Goal: Transaction & Acquisition: Purchase product/service

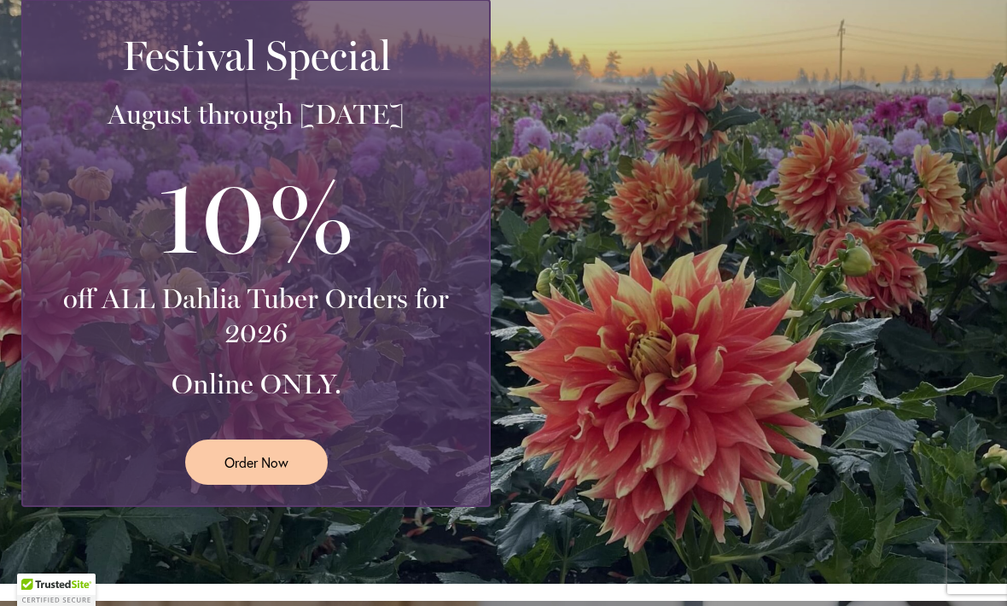
scroll to position [364, 0]
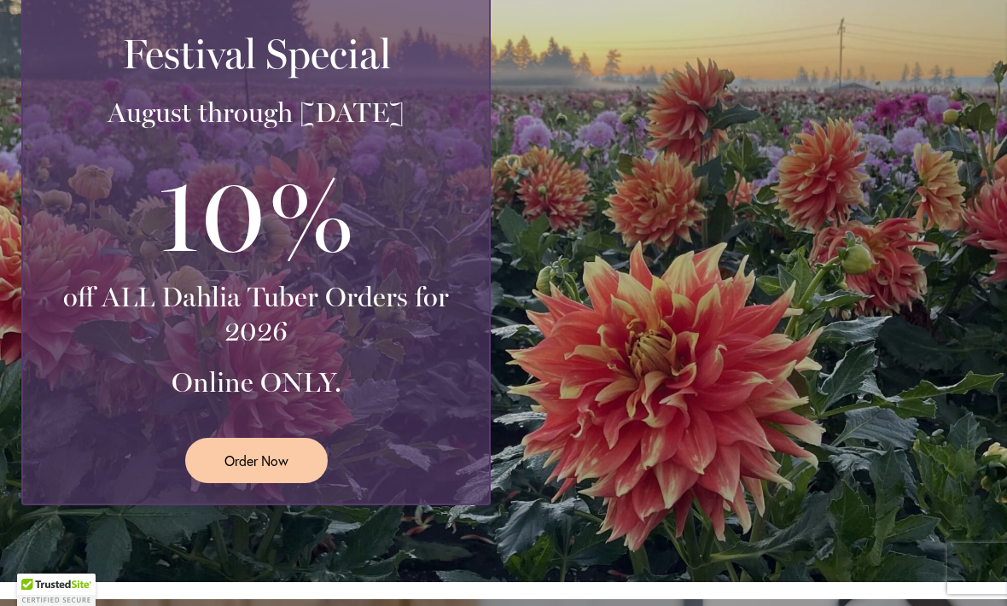
click at [239, 465] on span "Order Now" at bounding box center [256, 460] width 64 height 20
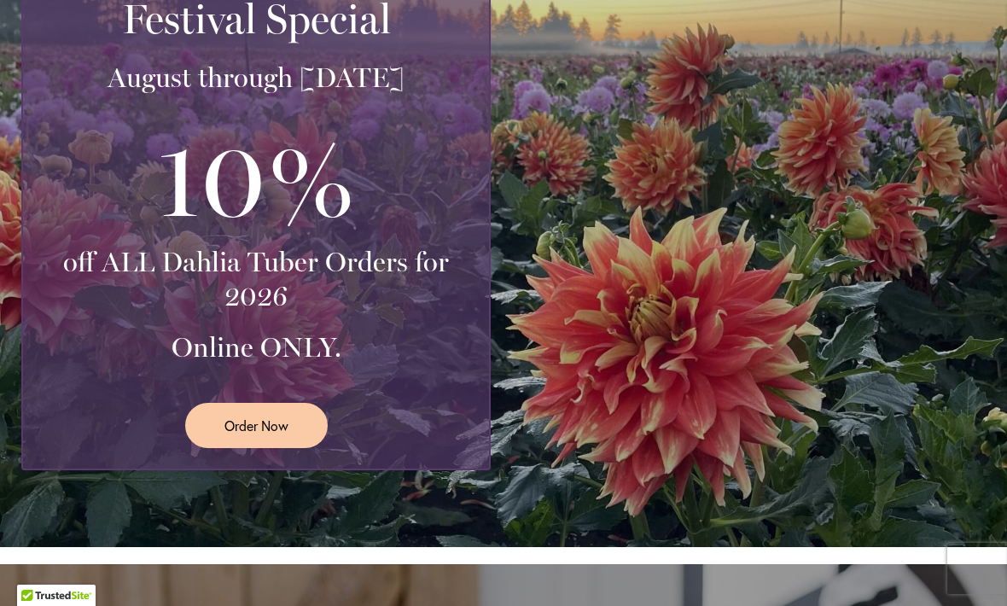
scroll to position [396, 0]
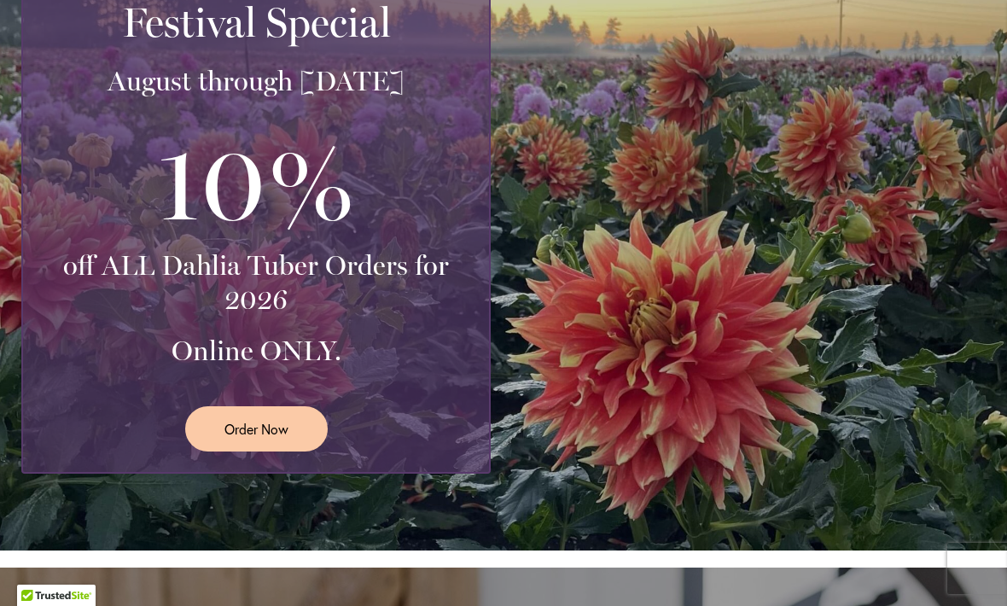
click at [241, 434] on span "Order Now" at bounding box center [256, 429] width 64 height 20
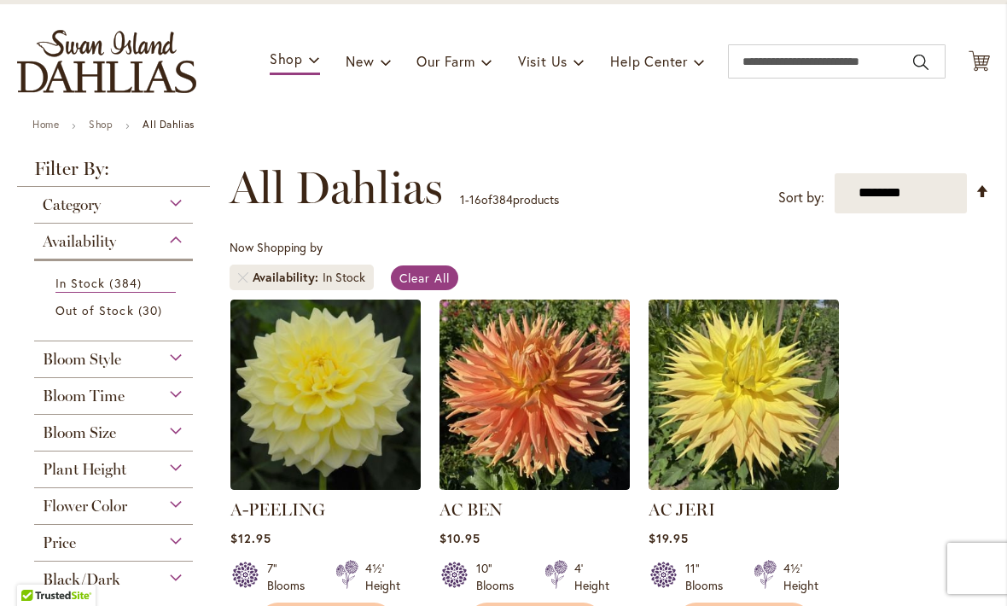
scroll to position [96, 0]
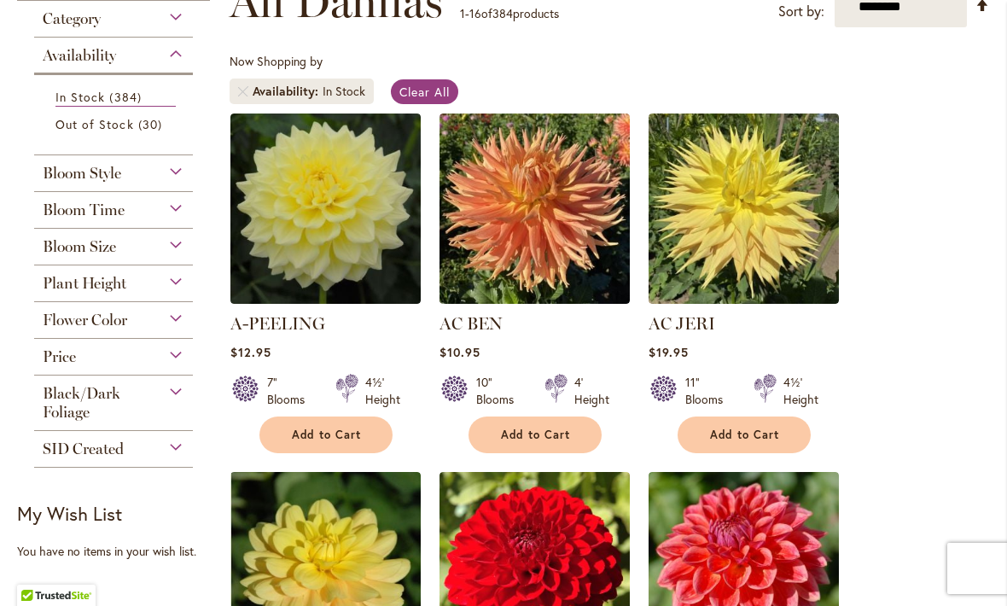
click at [66, 288] on span "Plant Height" at bounding box center [85, 283] width 84 height 19
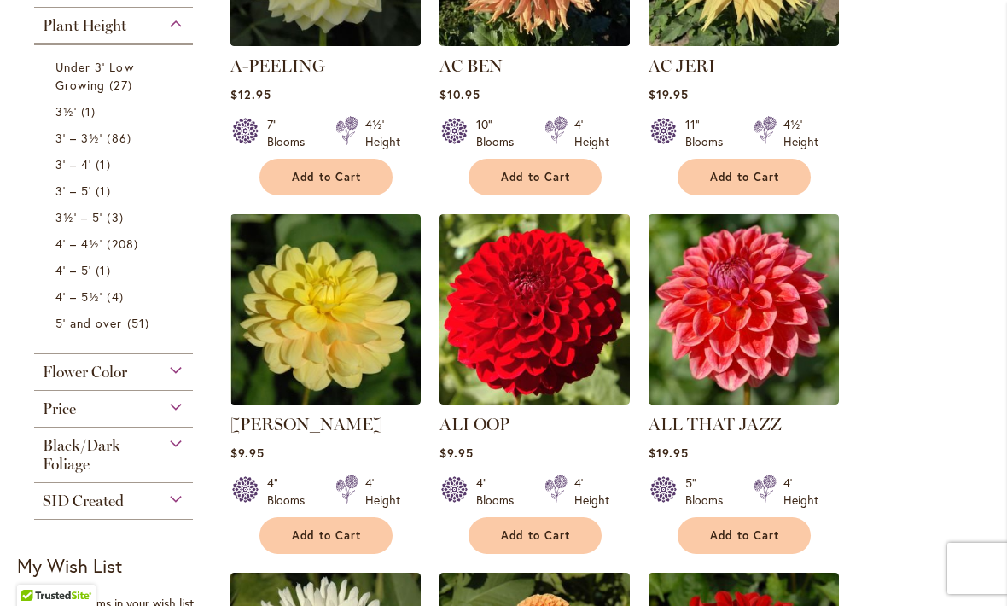
scroll to position [532, 0]
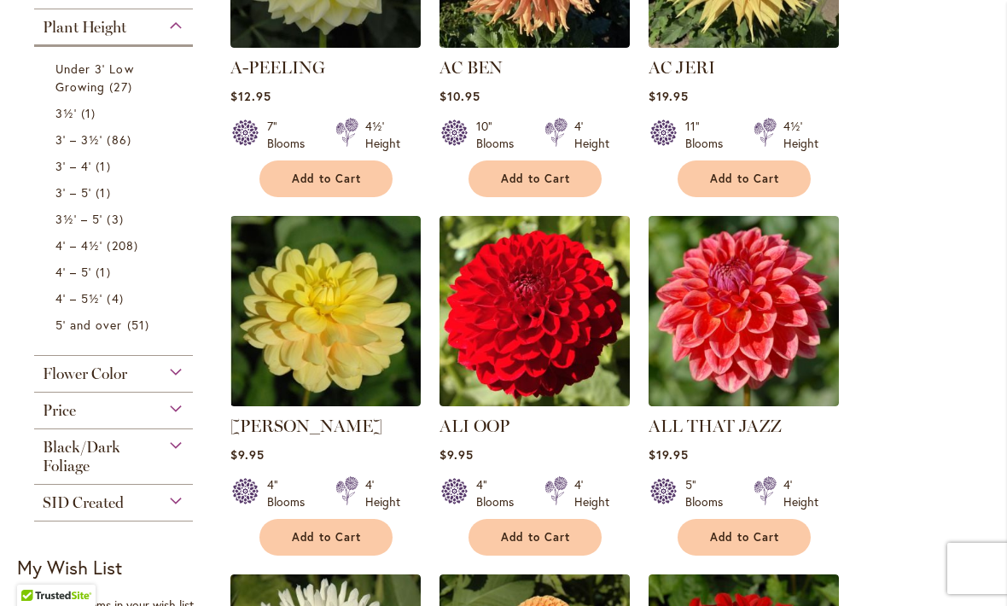
click at [66, 253] on span "4' – 4½'" at bounding box center [78, 245] width 47 height 16
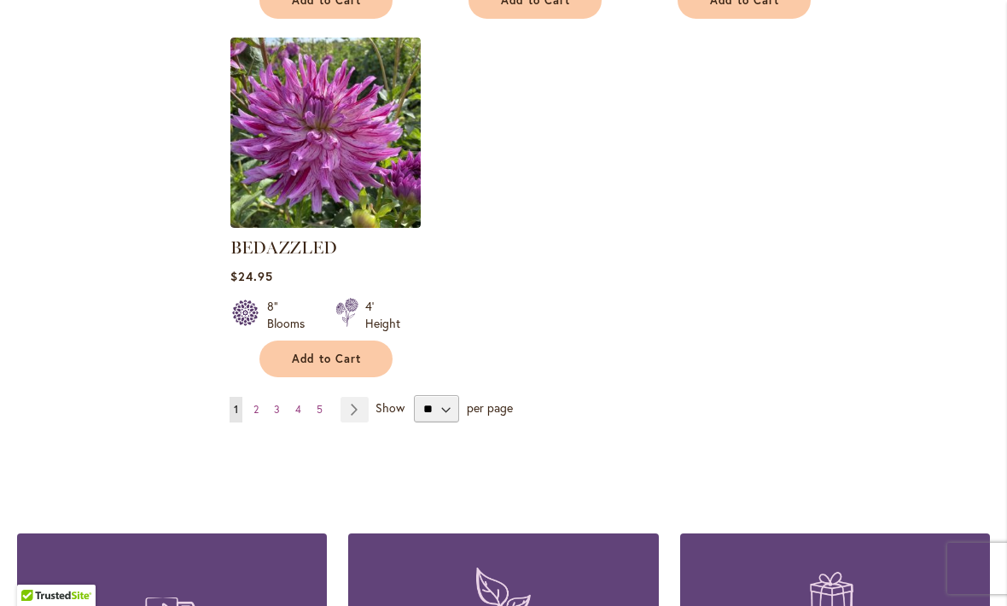
scroll to position [2169, 0]
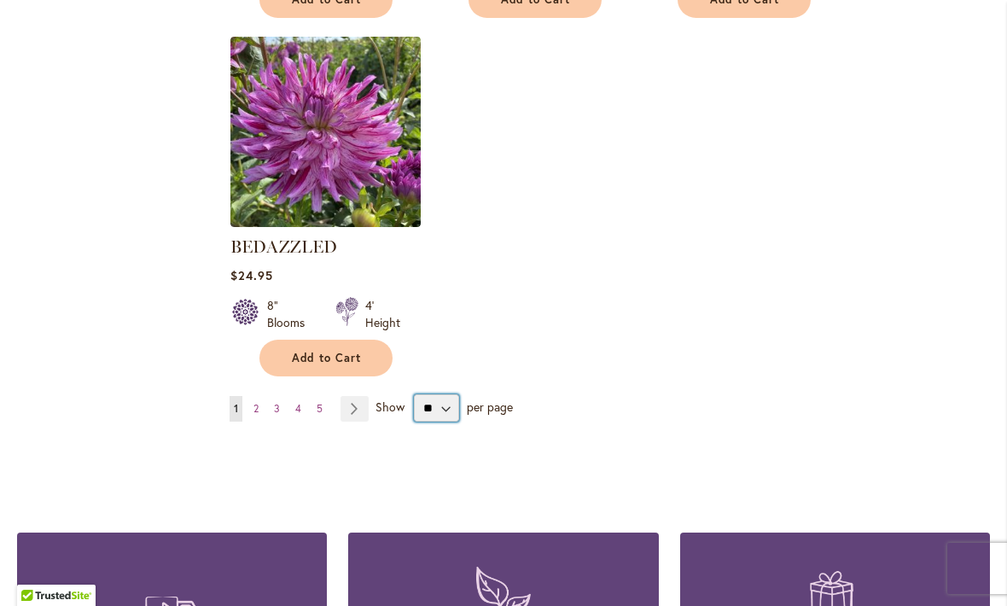
click at [440, 396] on select "** ** ** **" at bounding box center [436, 407] width 45 height 27
select select "**"
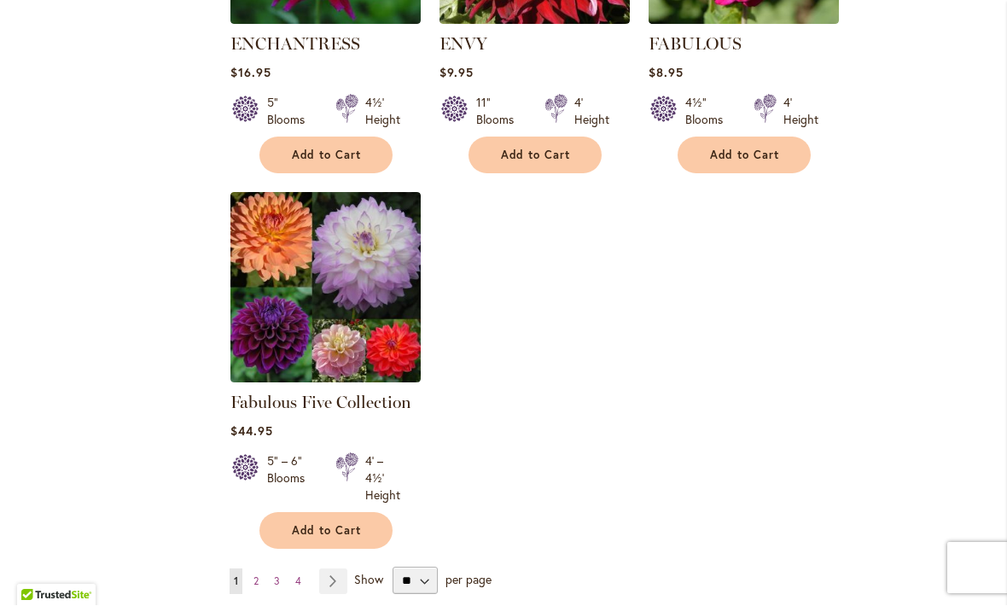
scroll to position [7848, 0]
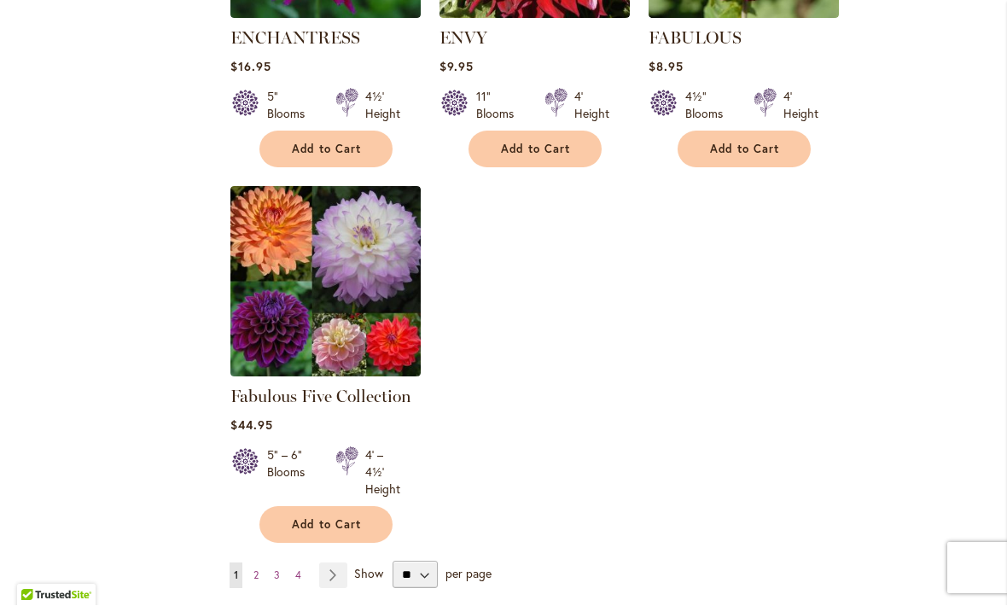
click at [341, 563] on link "Page Next" at bounding box center [333, 576] width 28 height 26
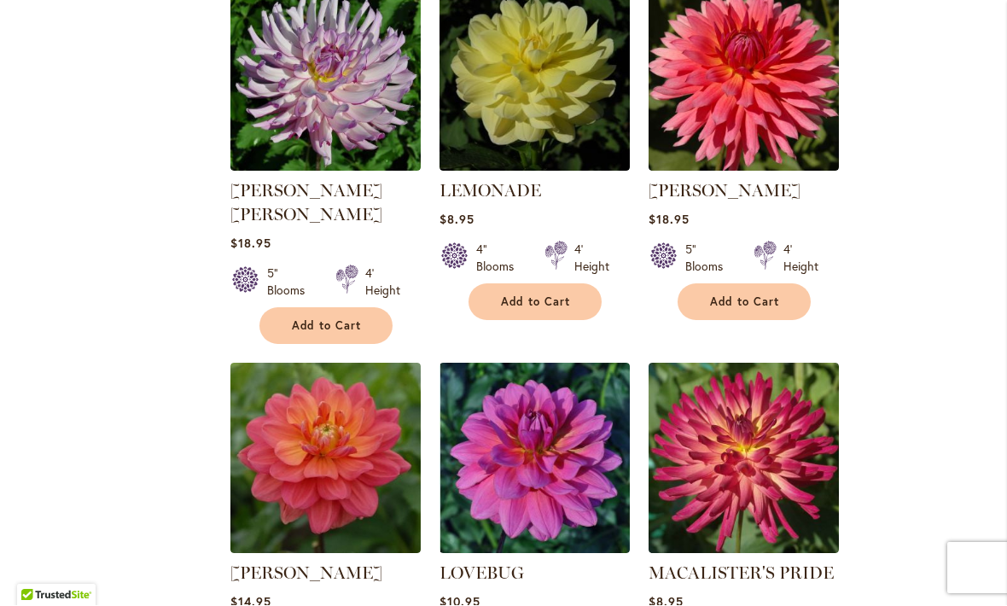
scroll to position [6430, 0]
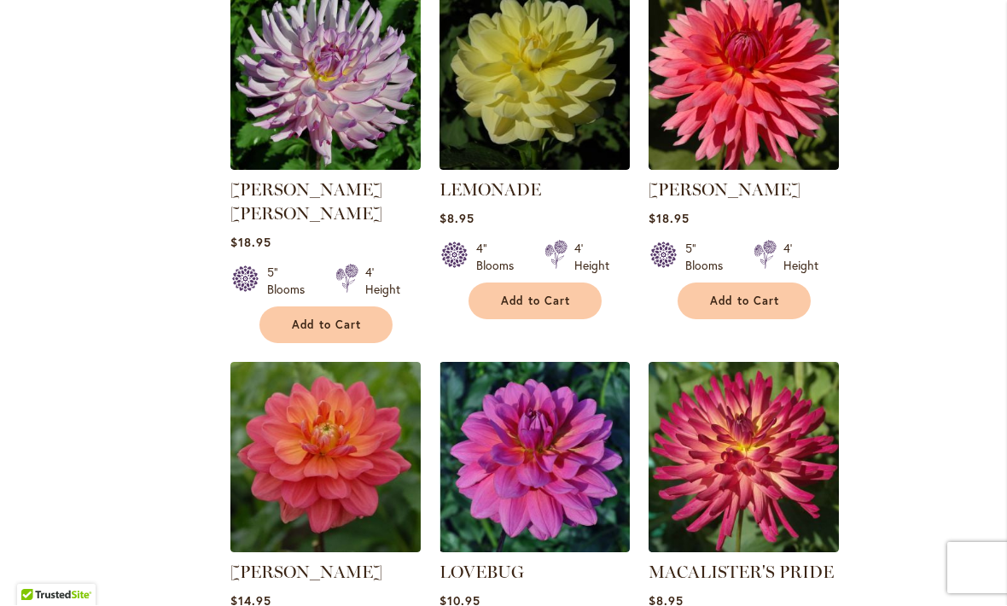
click at [557, 363] on img at bounding box center [534, 458] width 190 height 190
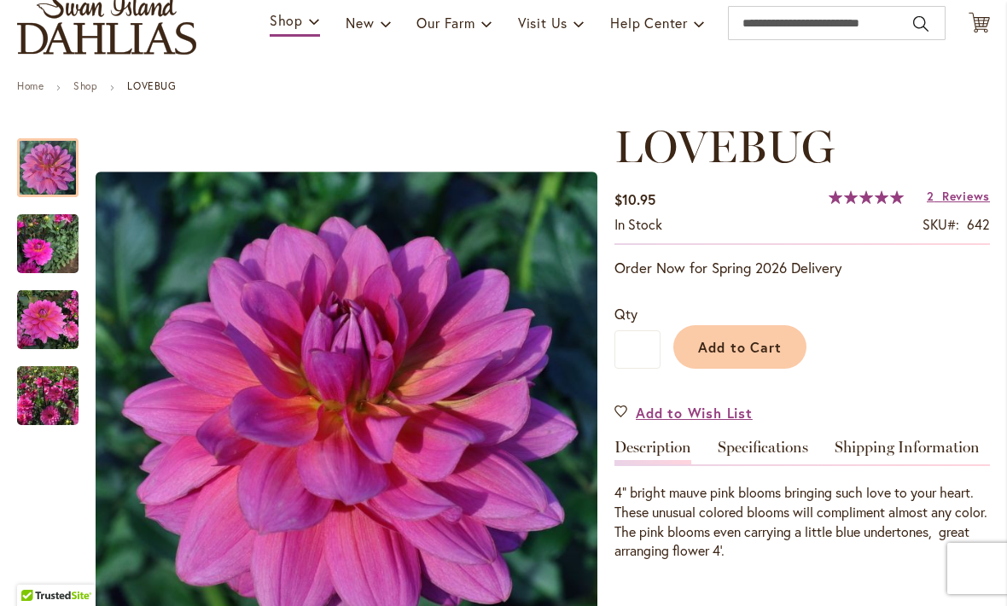
scroll to position [127, 0]
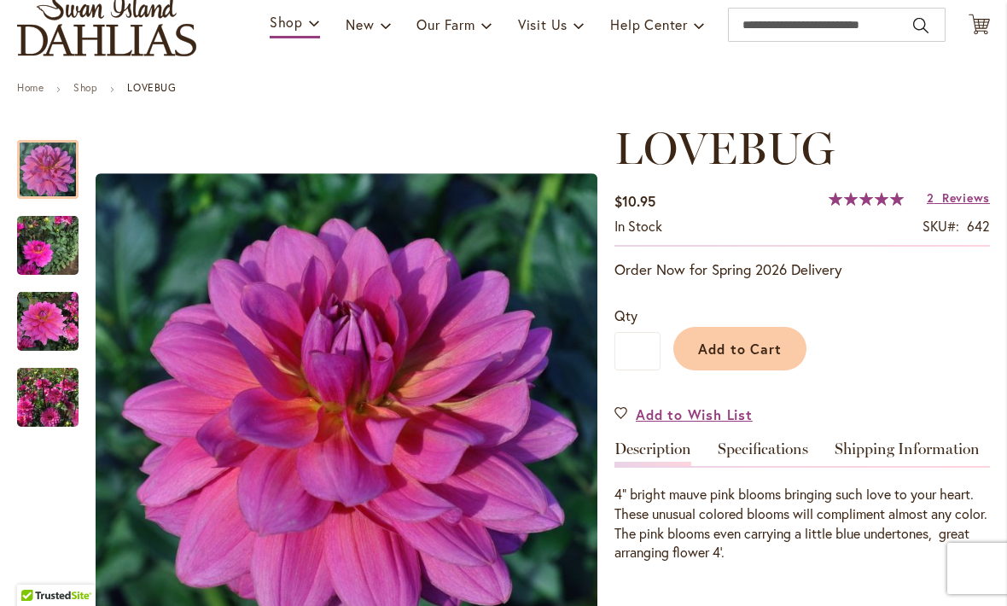
click at [772, 348] on span "Add to Cart" at bounding box center [740, 349] width 84 height 18
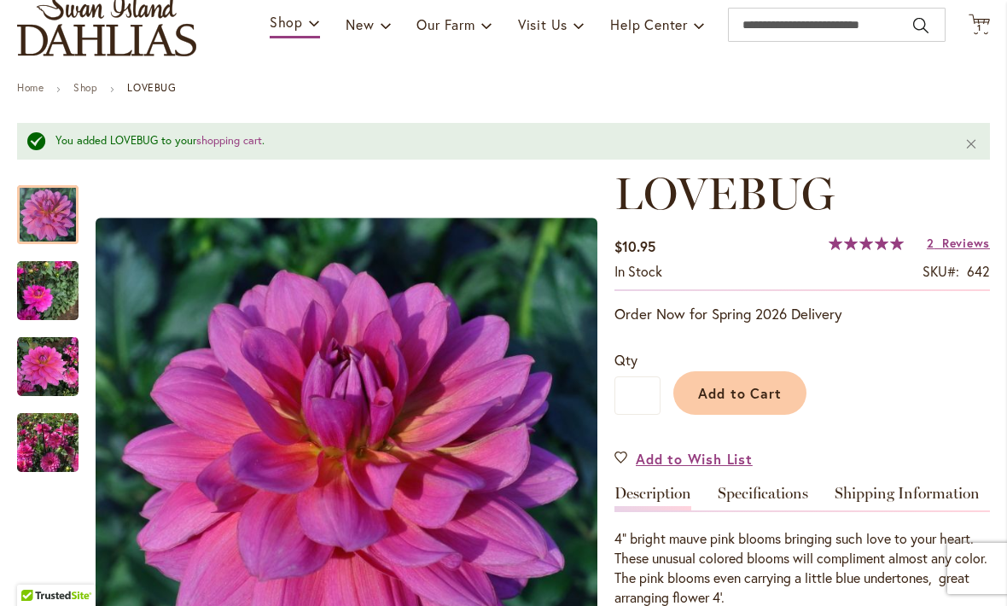
click at [795, 492] on link "Specifications" at bounding box center [763, 497] width 90 height 25
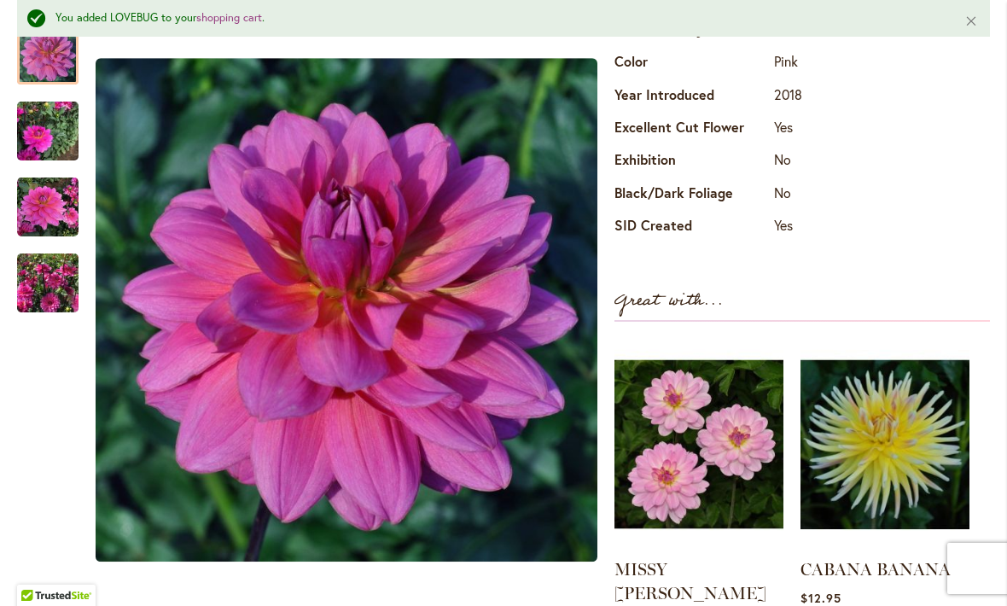
scroll to position [733, 0]
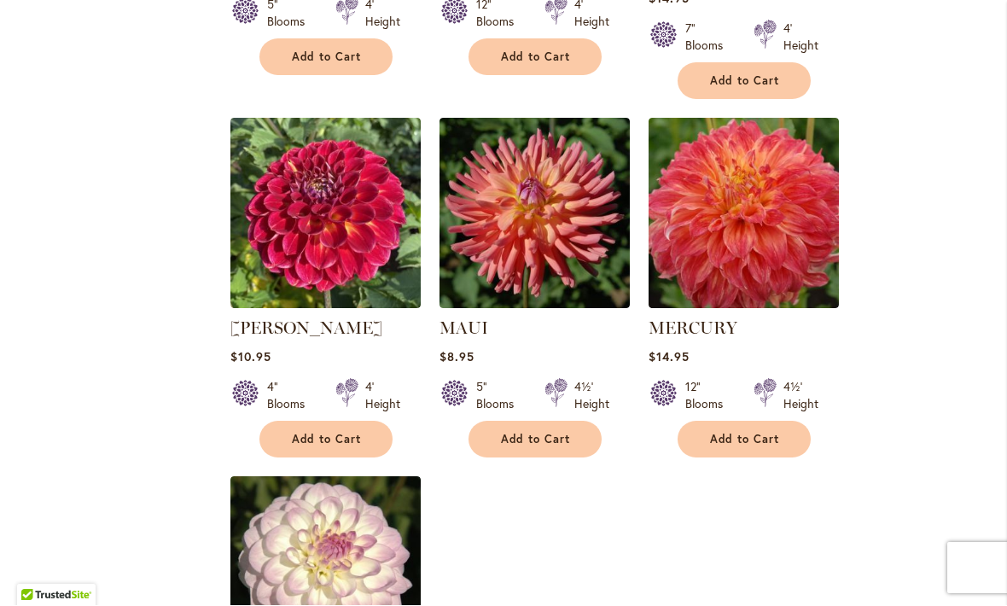
scroll to position [7828, 0]
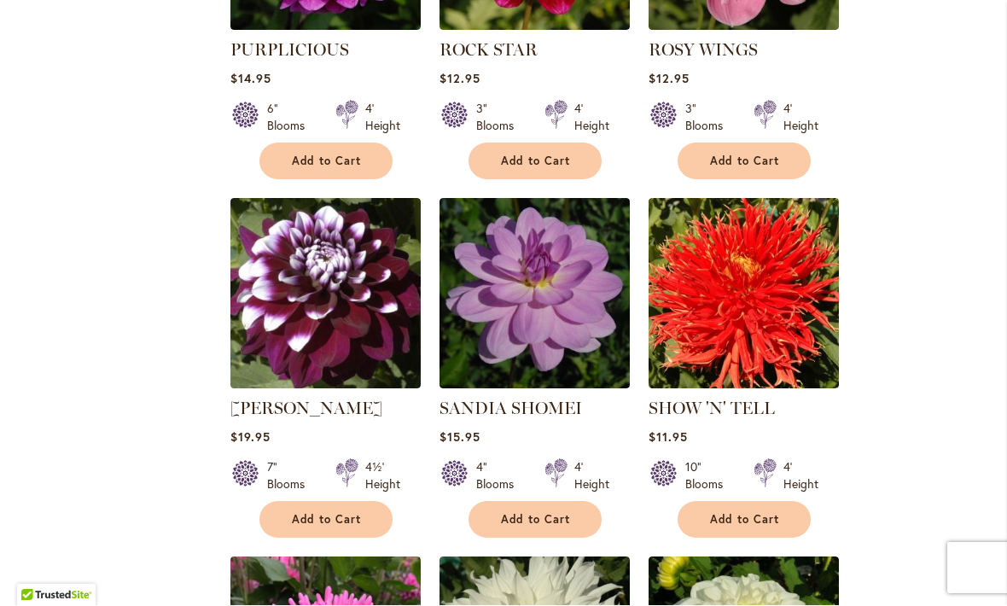
scroll to position [4589, 0]
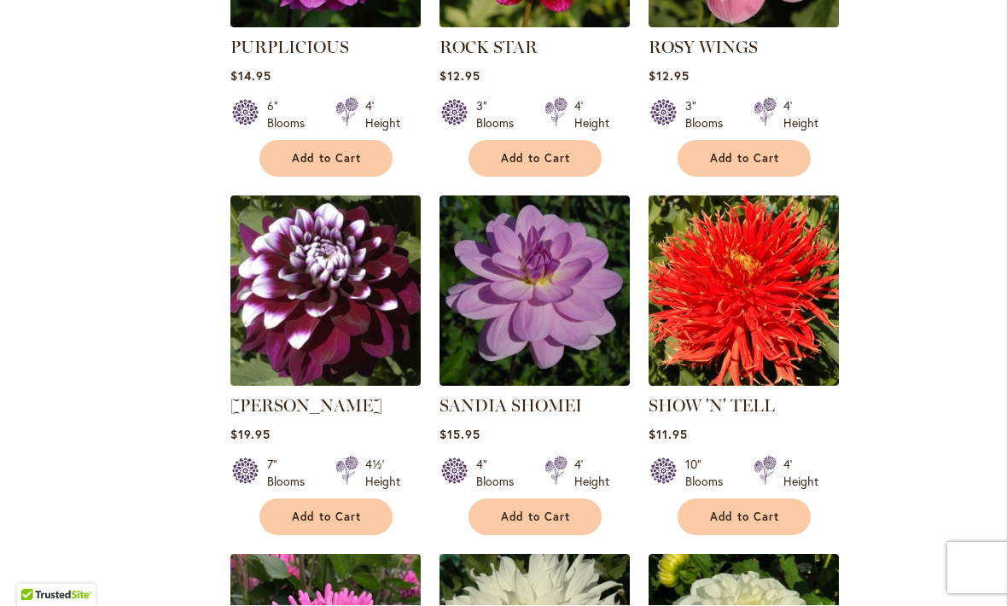
click at [578, 284] on img at bounding box center [534, 291] width 190 height 190
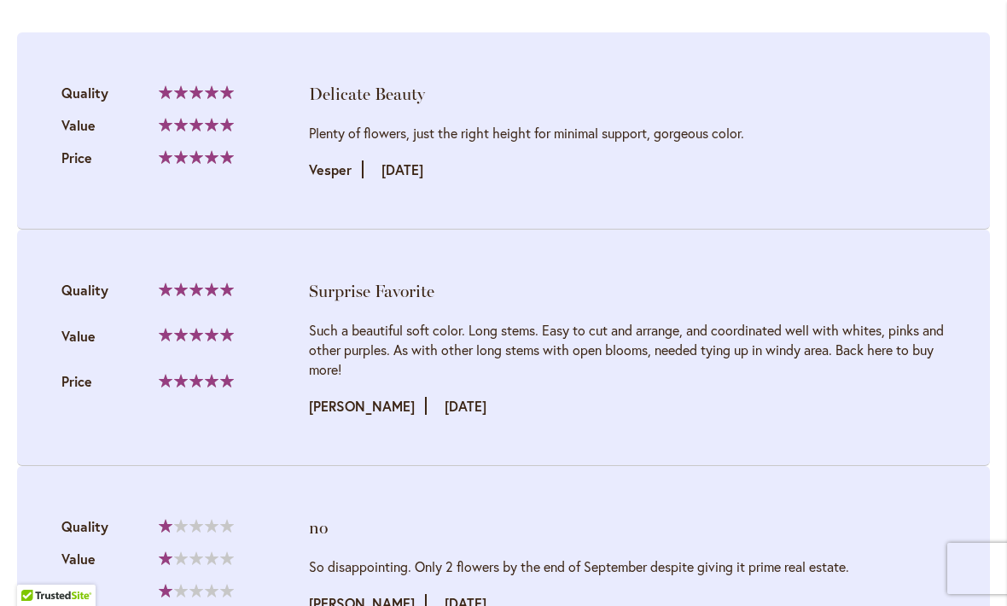
scroll to position [1822, 0]
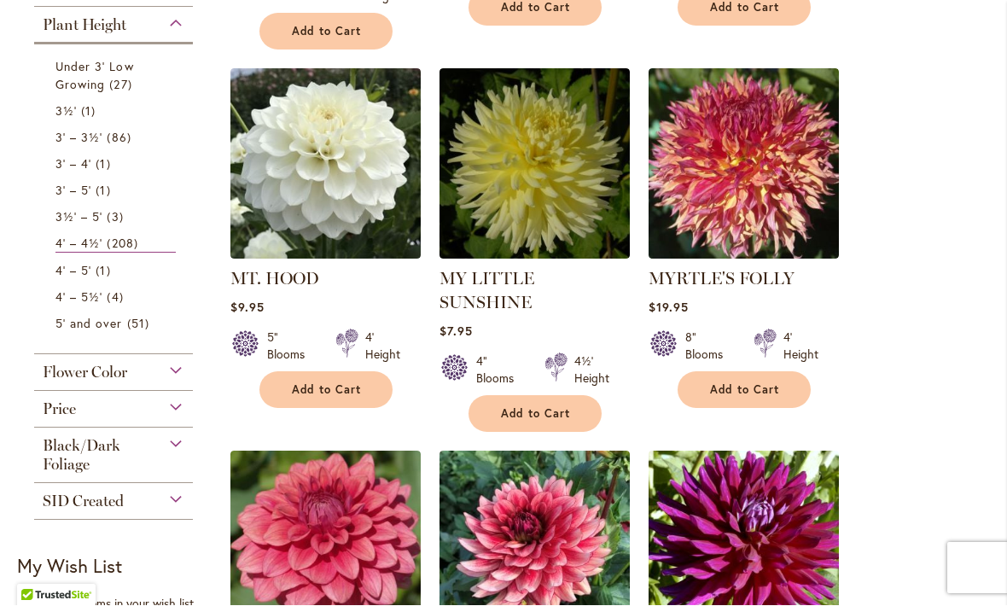
scroll to position [704, 0]
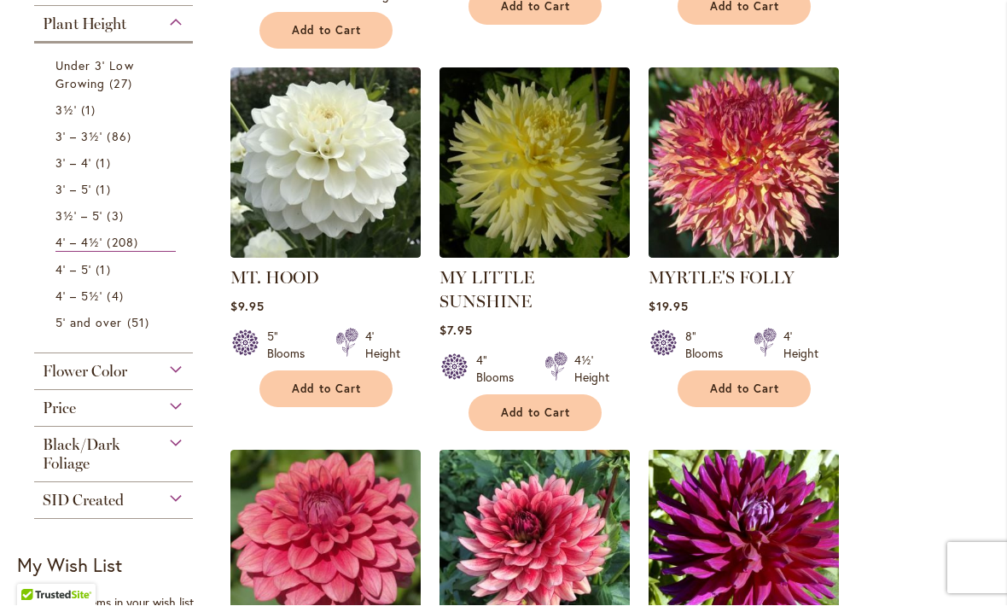
click at [764, 177] on img at bounding box center [743, 163] width 190 height 190
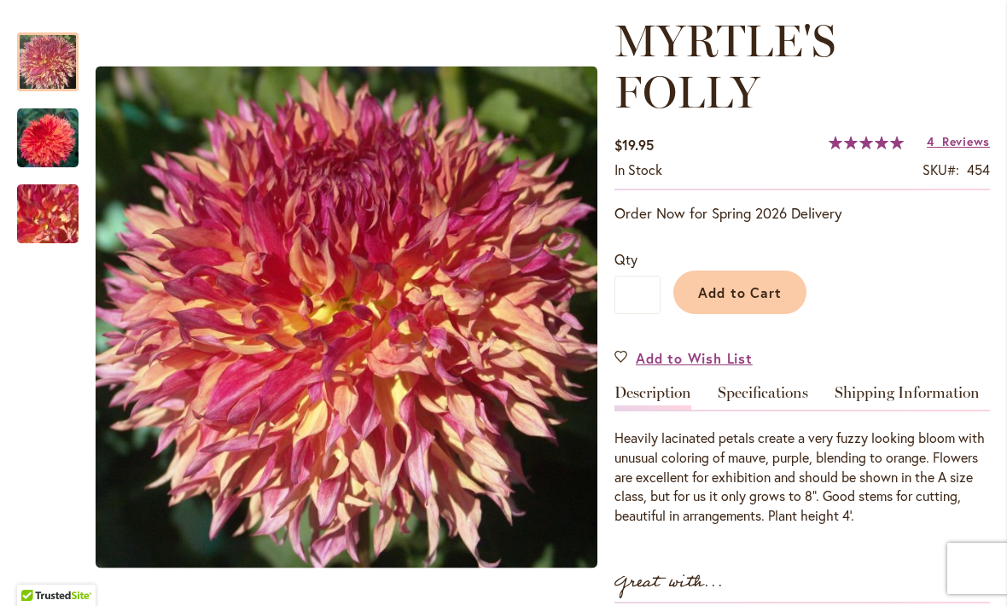
scroll to position [238, 0]
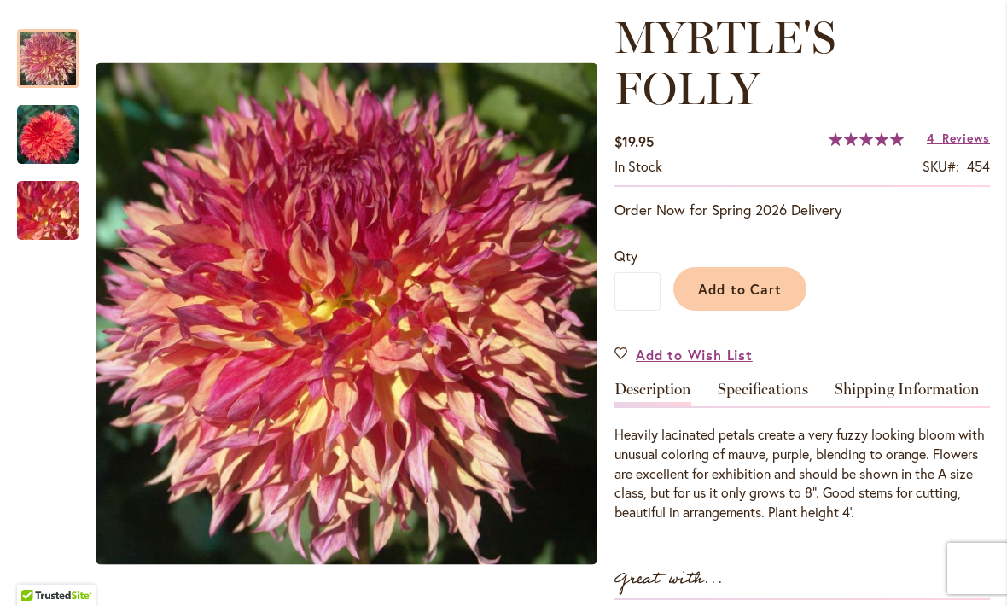
click at [761, 288] on span "Add to Cart" at bounding box center [740, 289] width 84 height 18
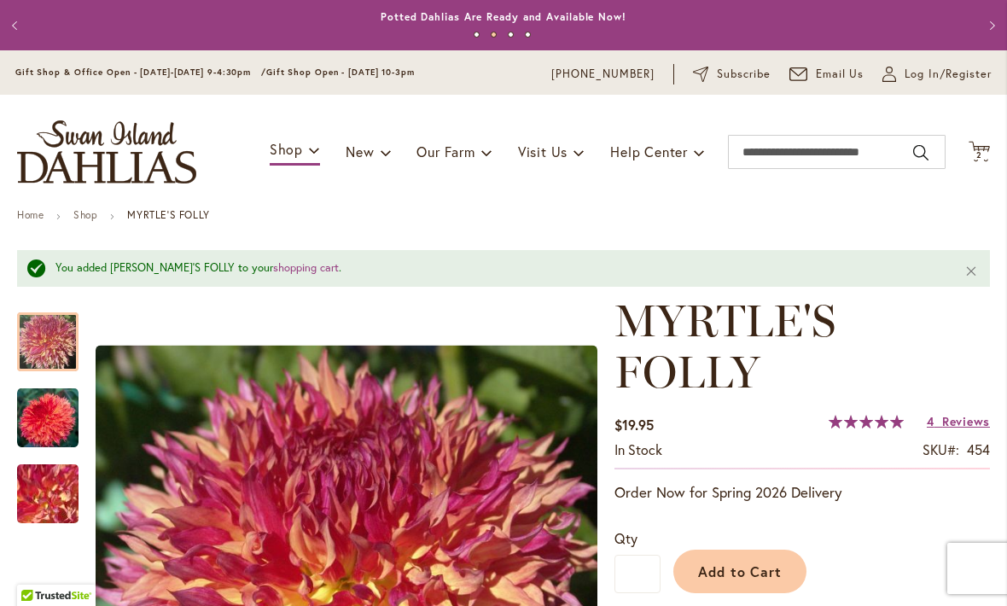
scroll to position [0, 0]
click at [450, 203] on span "New & Exclusive" at bounding box center [425, 196] width 103 height 17
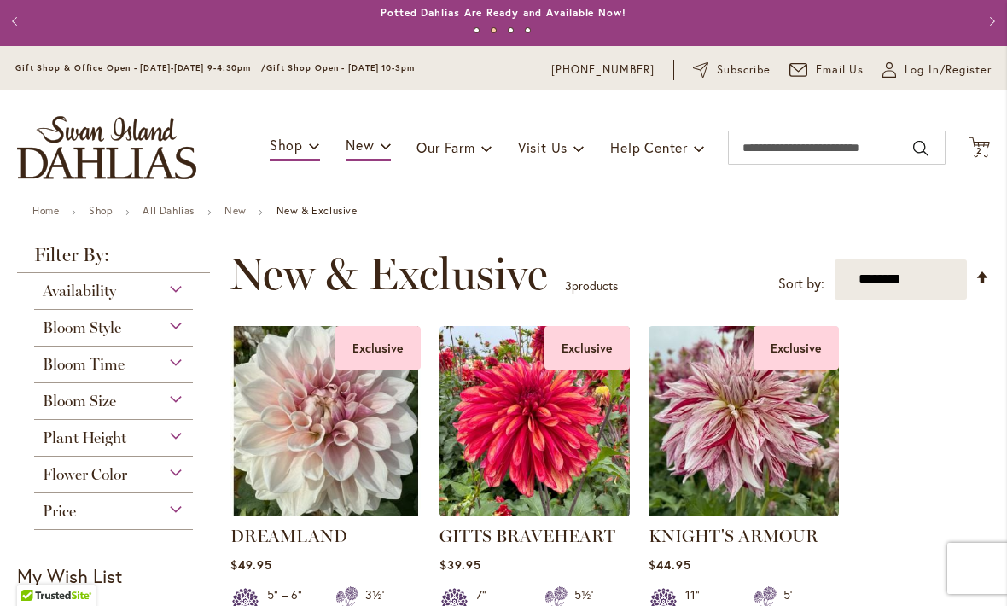
scroll to position [2, 0]
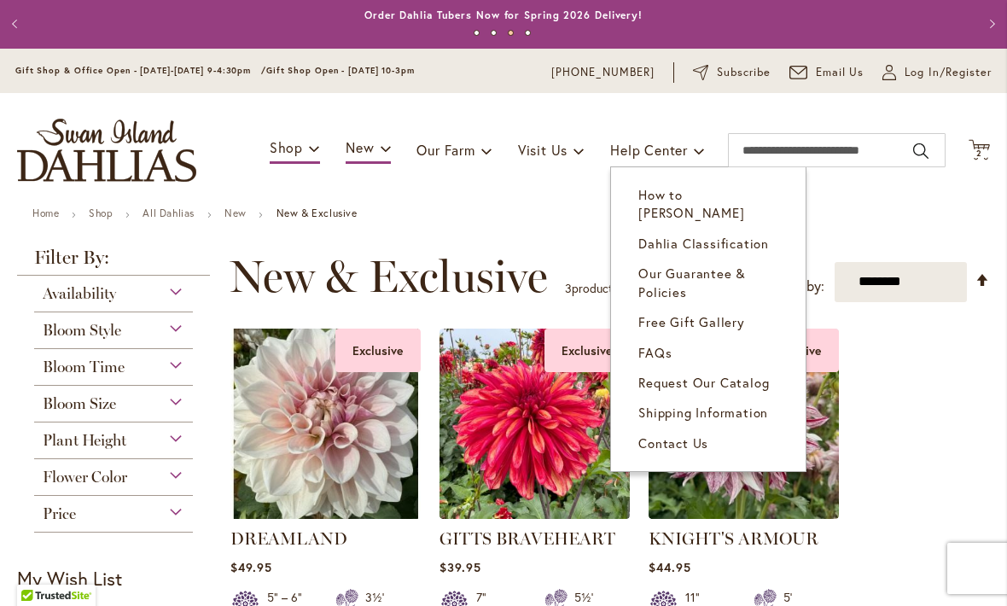
click at [59, 376] on span "Bloom Time" at bounding box center [84, 366] width 82 height 19
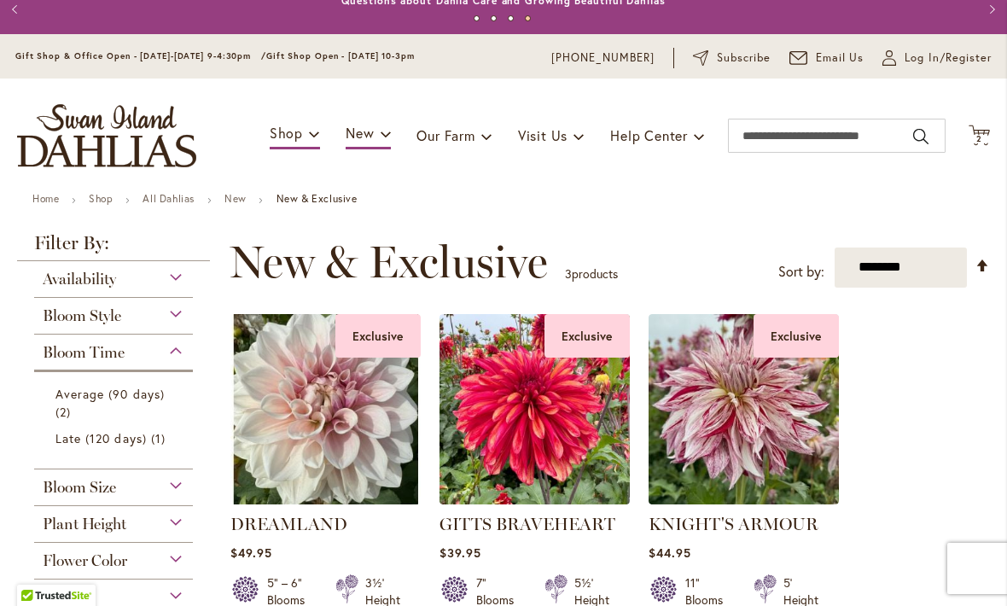
scroll to position [15, 0]
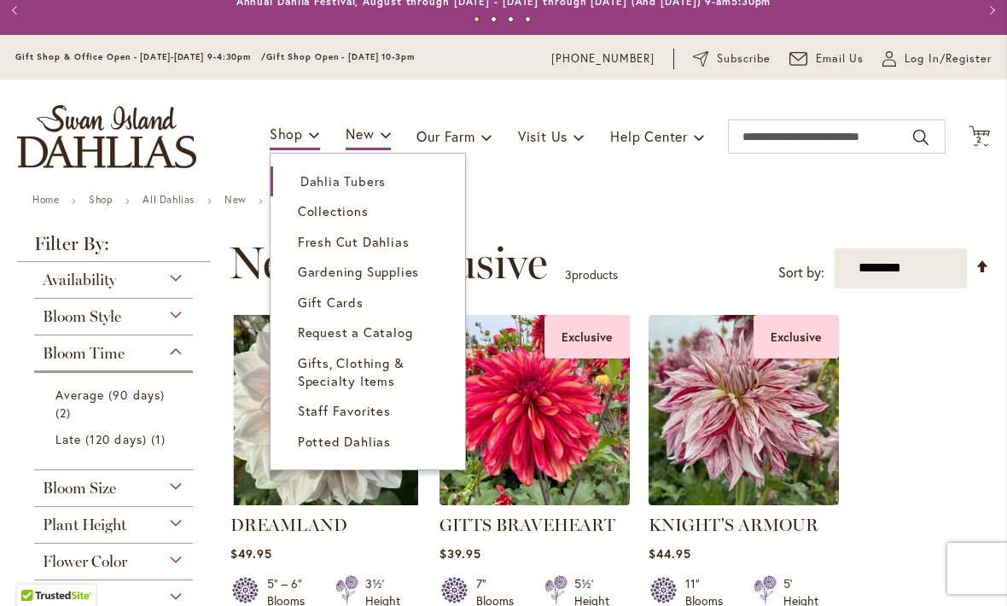
click at [383, 185] on link "Dahlia Tubers" at bounding box center [367, 181] width 195 height 30
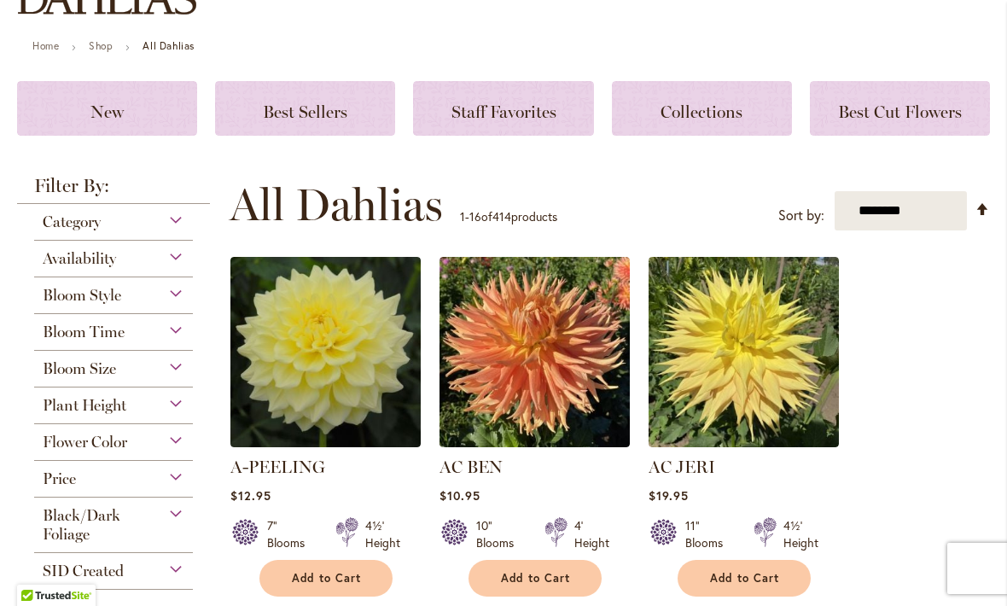
scroll to position [169, 0]
click at [65, 341] on span "Bloom Time" at bounding box center [84, 332] width 82 height 19
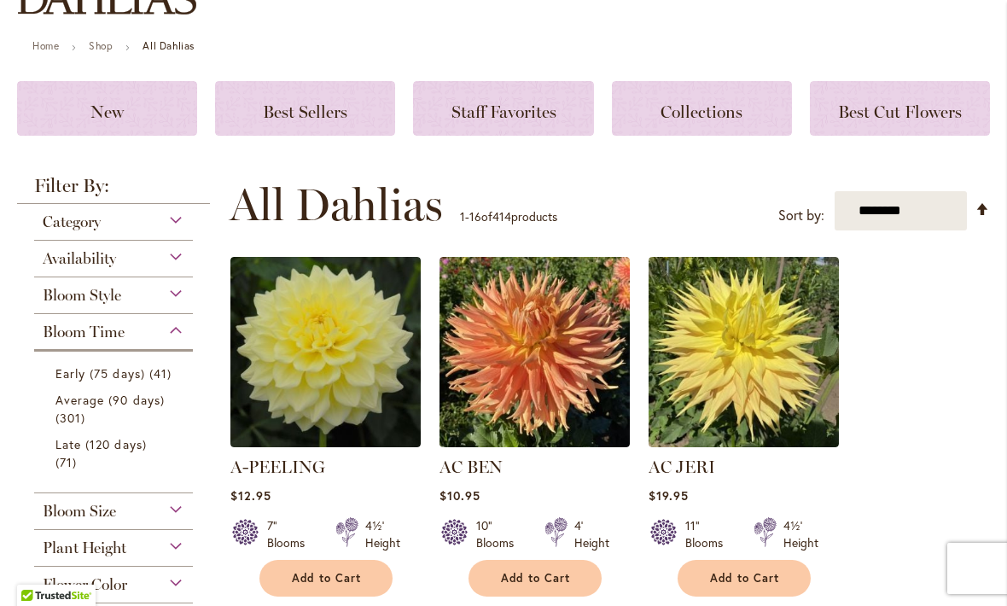
click at [149, 382] on span "41 items" at bounding box center [162, 373] width 26 height 18
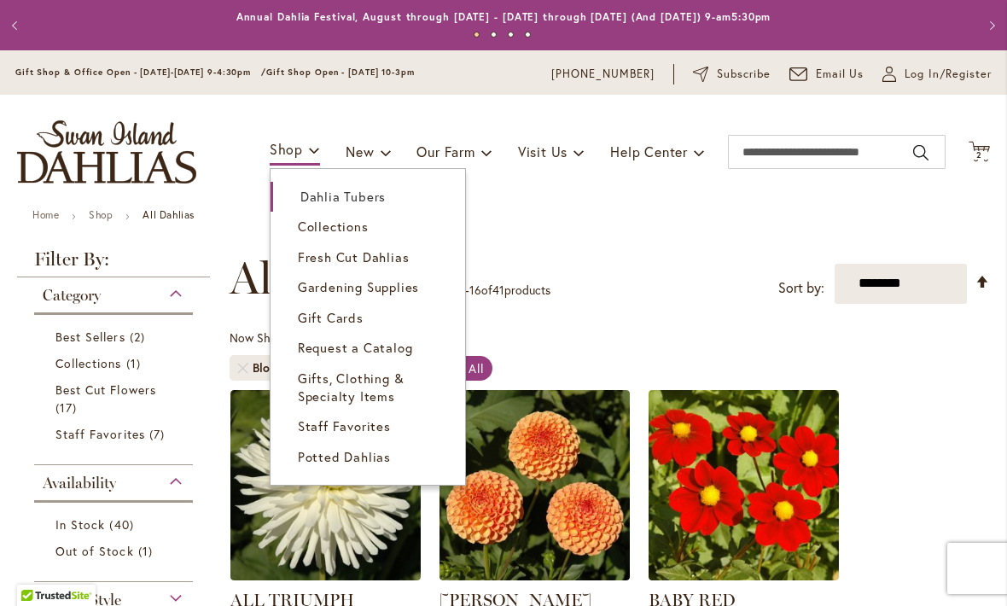
click at [404, 289] on span "Gardening Supplies" at bounding box center [358, 286] width 121 height 17
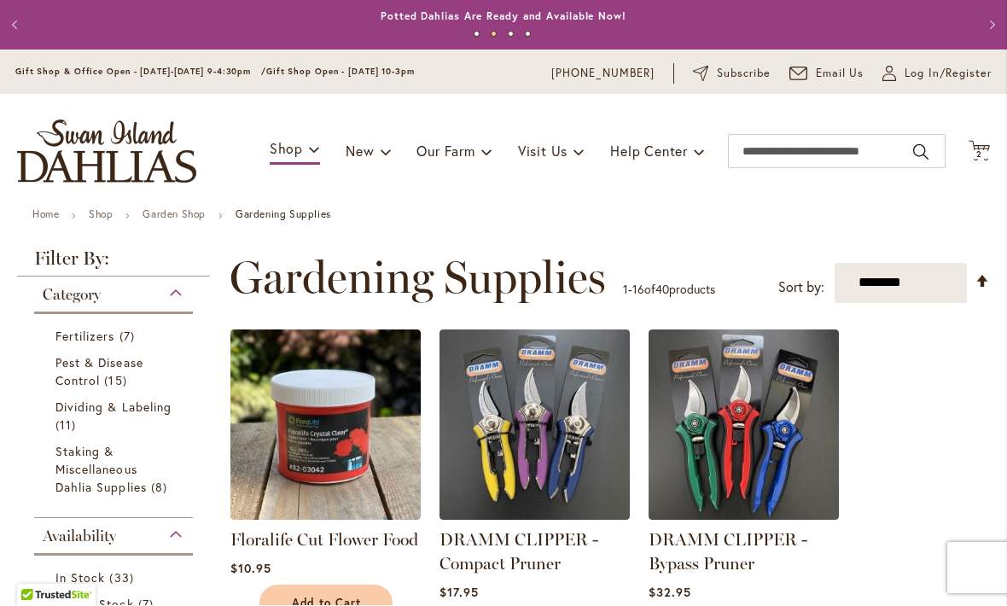
click at [984, 154] on span "2 2 items" at bounding box center [979, 155] width 17 height 9
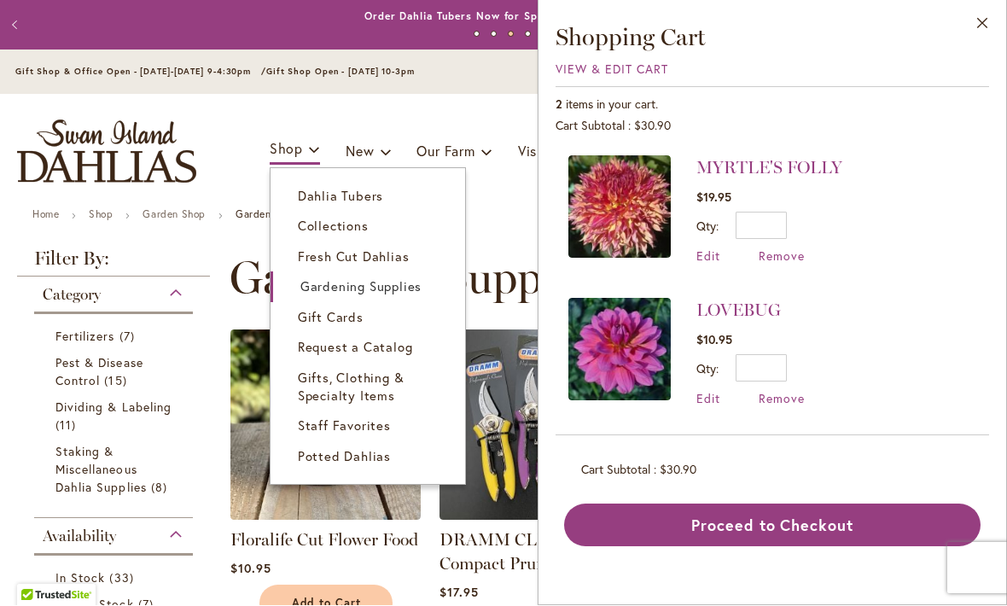
click at [310, 204] on link "Dahlia Tubers" at bounding box center [367, 197] width 195 height 30
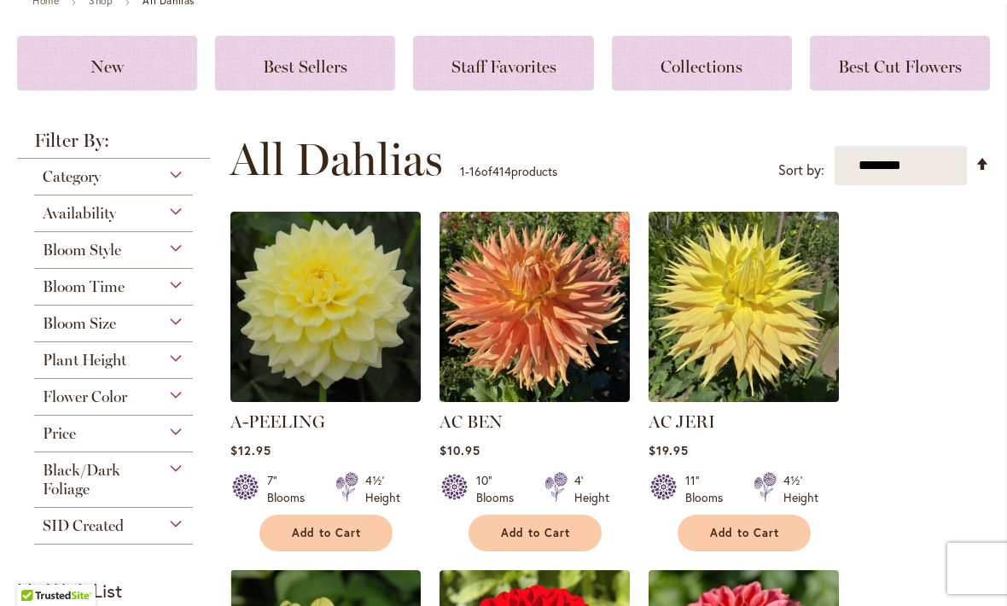
scroll to position [246, 0]
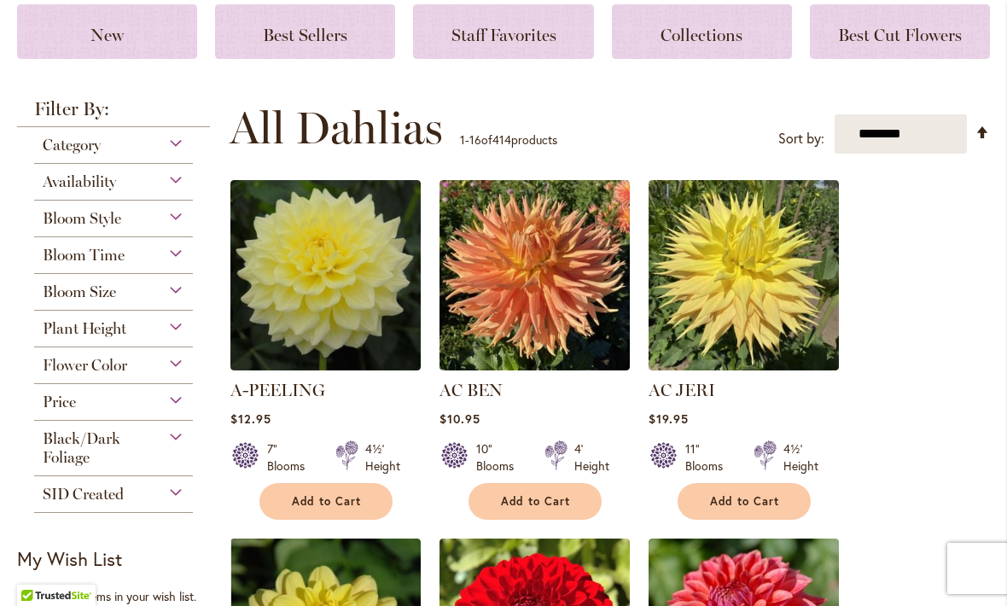
click at [59, 411] on span "Price" at bounding box center [59, 401] width 33 height 19
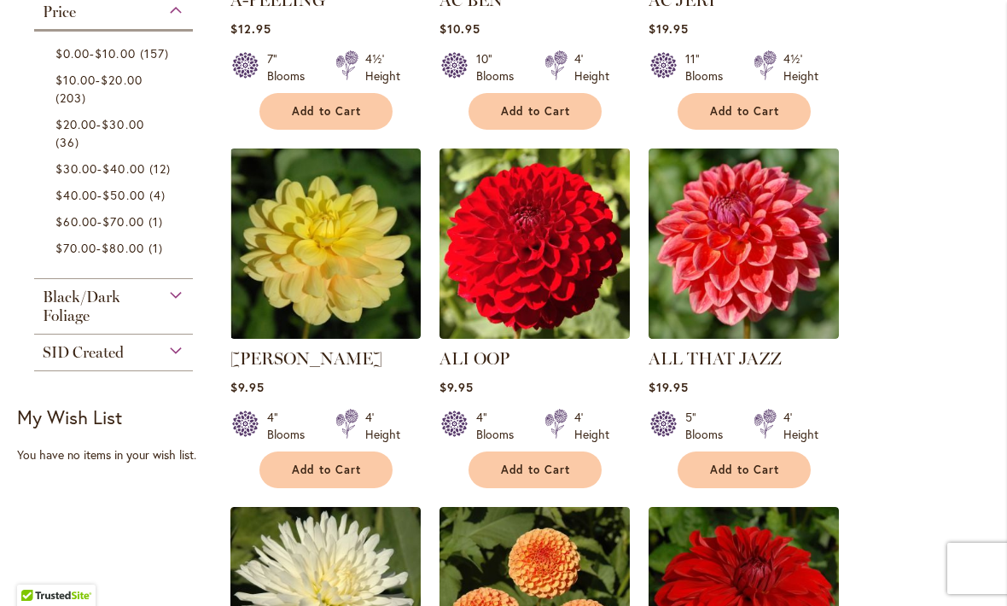
click at [100, 59] on span "$0.00 - $10.00" at bounding box center [95, 53] width 80 height 16
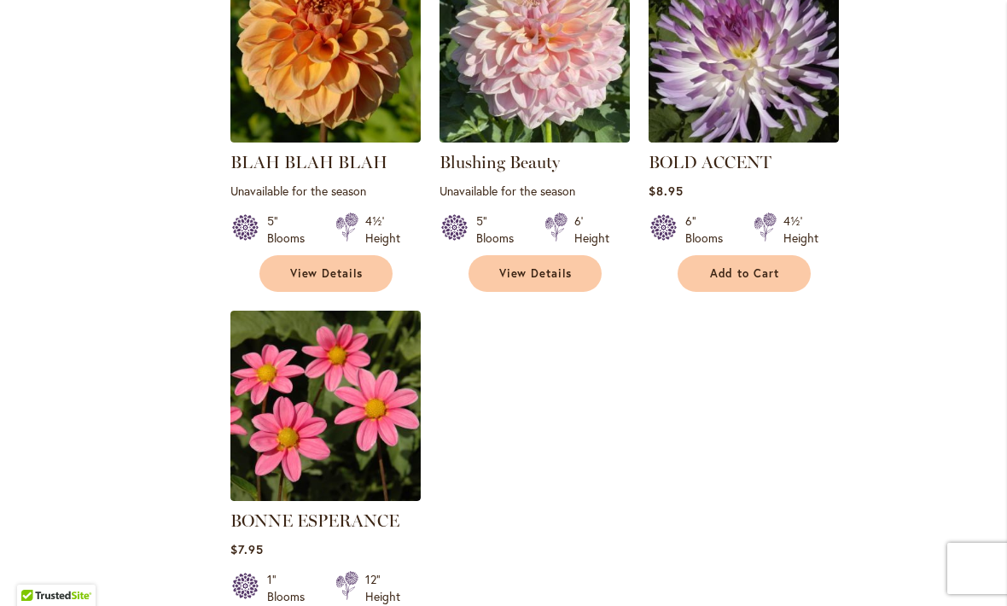
scroll to position [1897, 0]
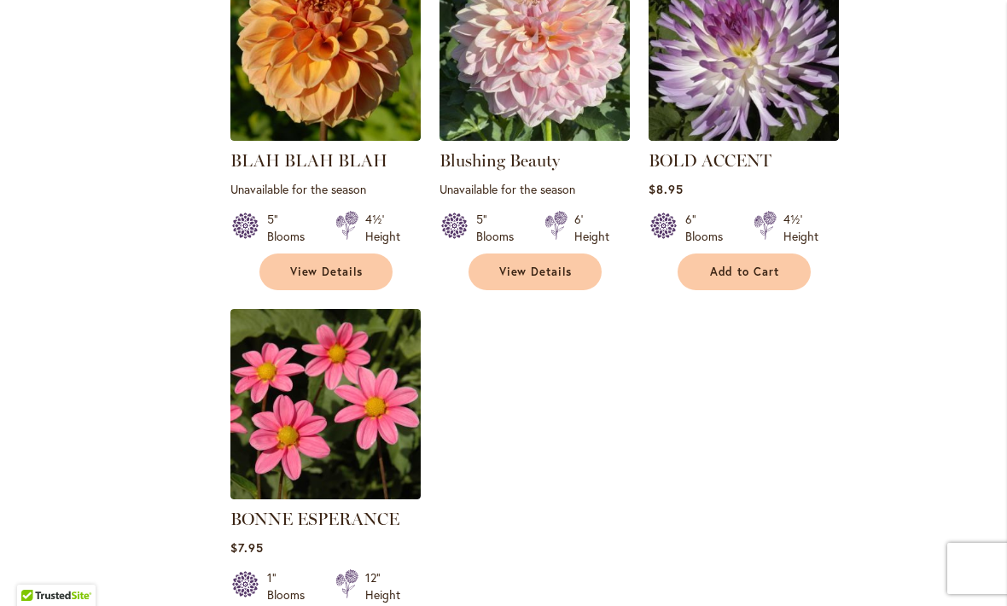
click at [323, 390] on img at bounding box center [325, 404] width 190 height 190
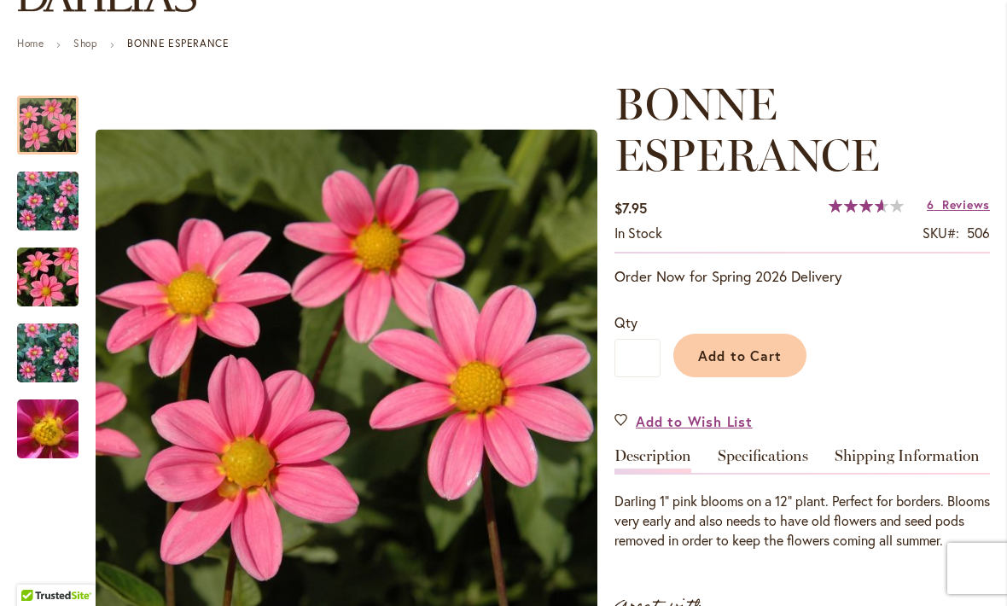
scroll to position [166, 0]
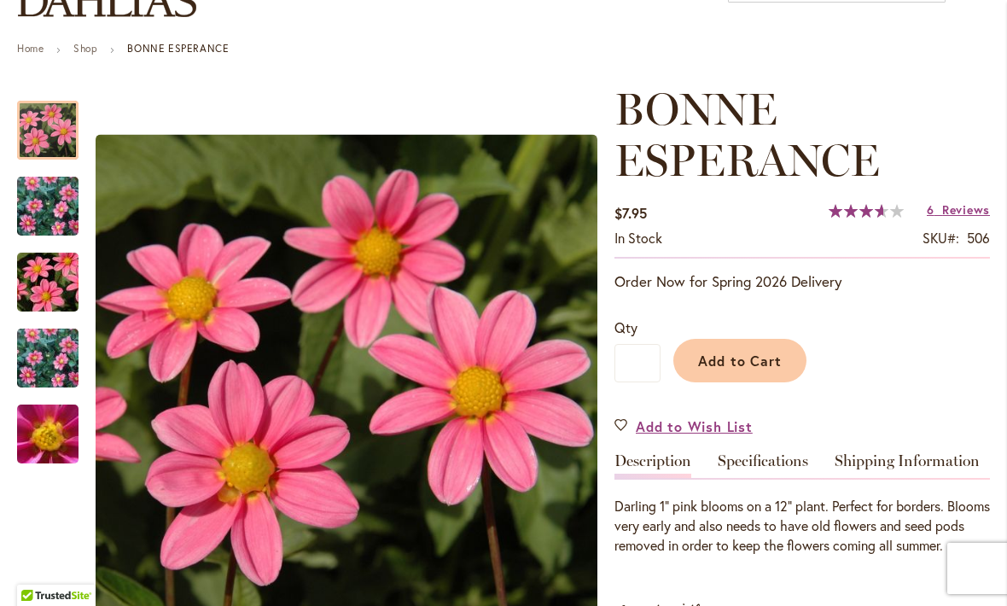
click at [756, 352] on span "Add to Cart" at bounding box center [740, 361] width 84 height 18
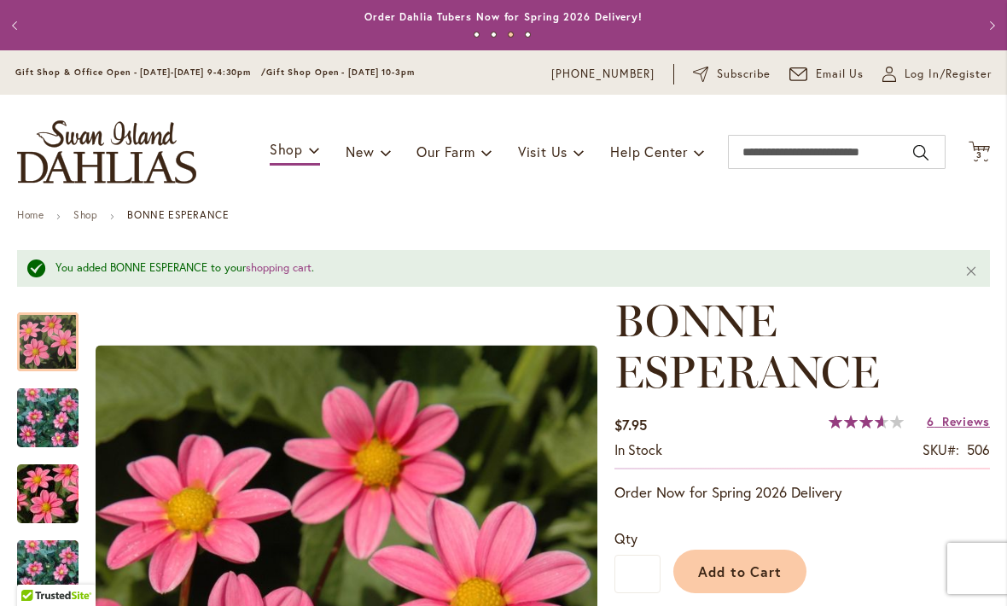
scroll to position [0, 0]
click at [987, 156] on span "3 3 items" at bounding box center [979, 155] width 17 height 9
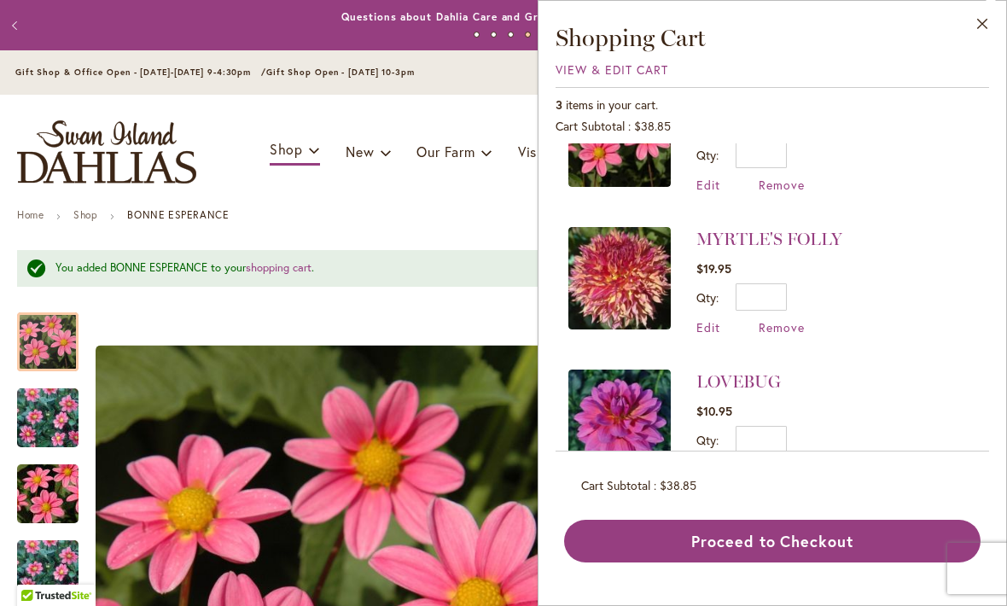
scroll to position [70, 0]
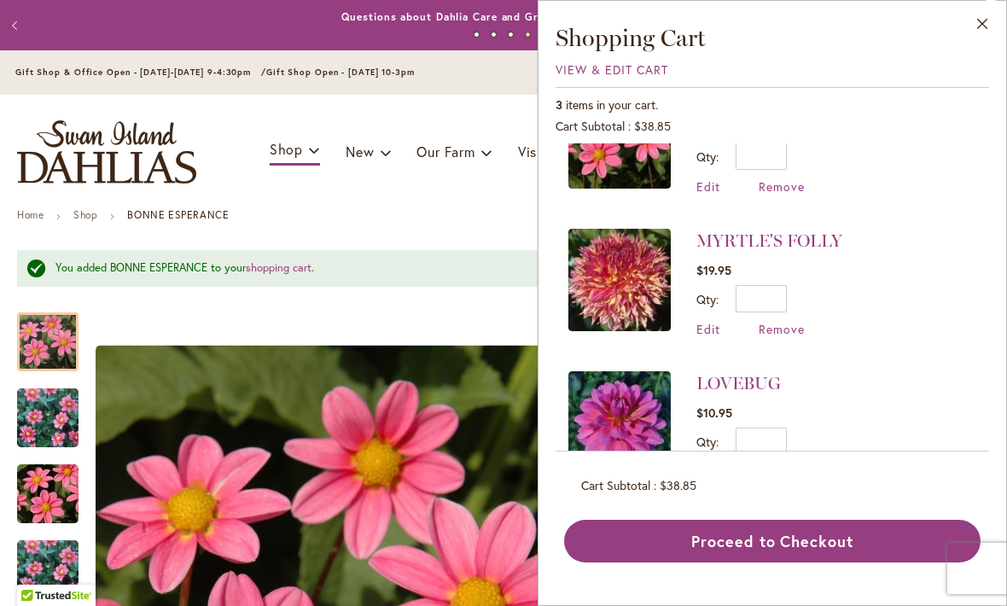
click at [782, 562] on button "Proceed to Checkout" at bounding box center [772, 541] width 416 height 43
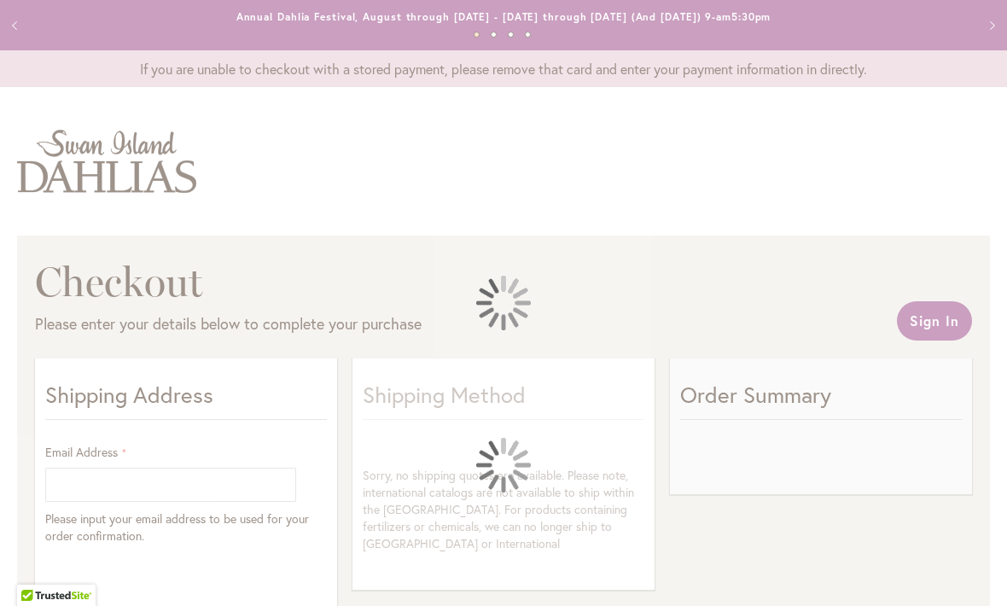
select select "**"
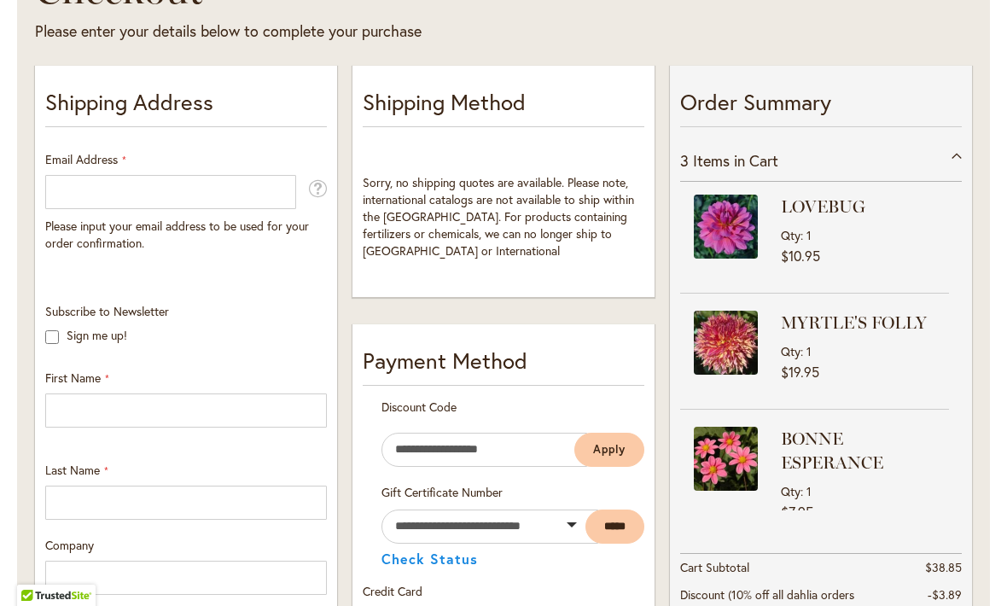
scroll to position [307, 0]
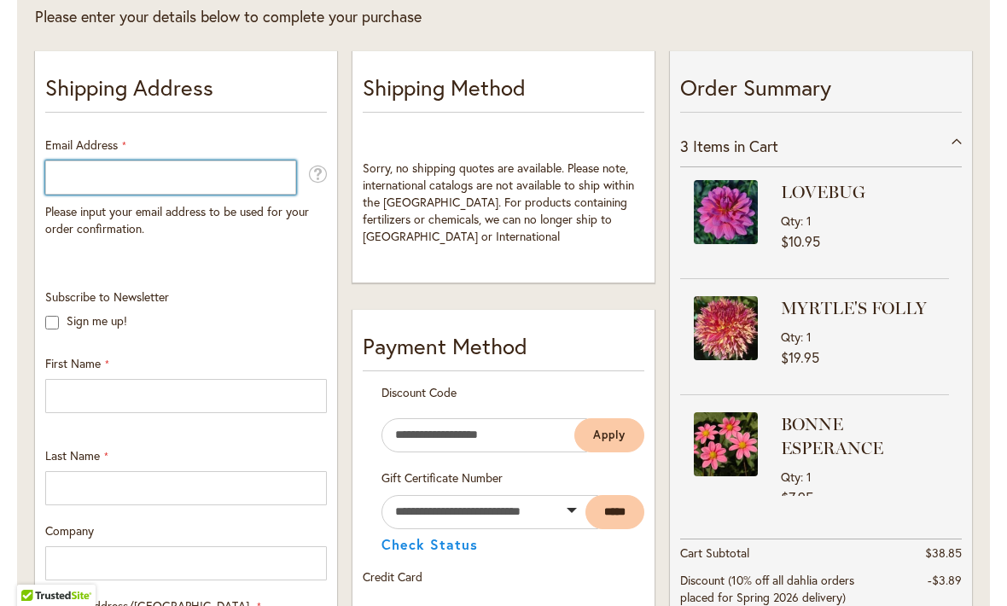
click at [67, 183] on input "Email Address" at bounding box center [170, 177] width 251 height 34
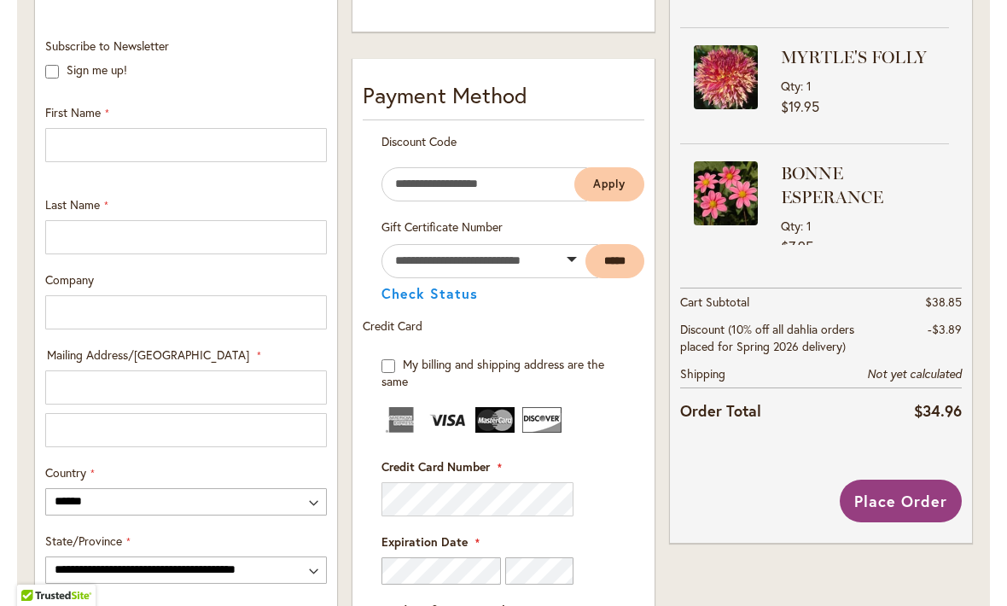
type input "**********"
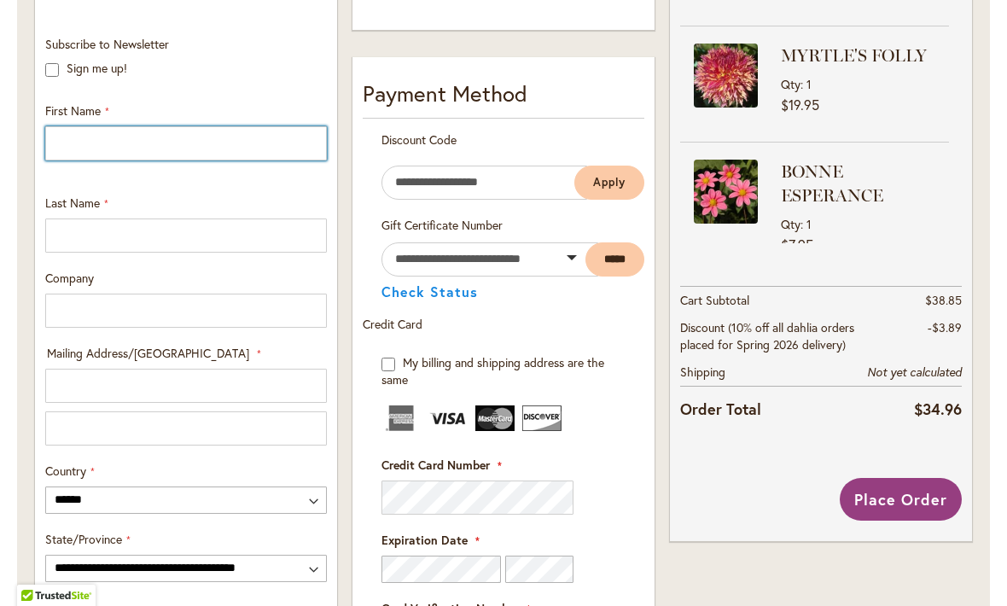
click at [68, 148] on input "First Name" at bounding box center [186, 143] width 282 height 34
type input "****"
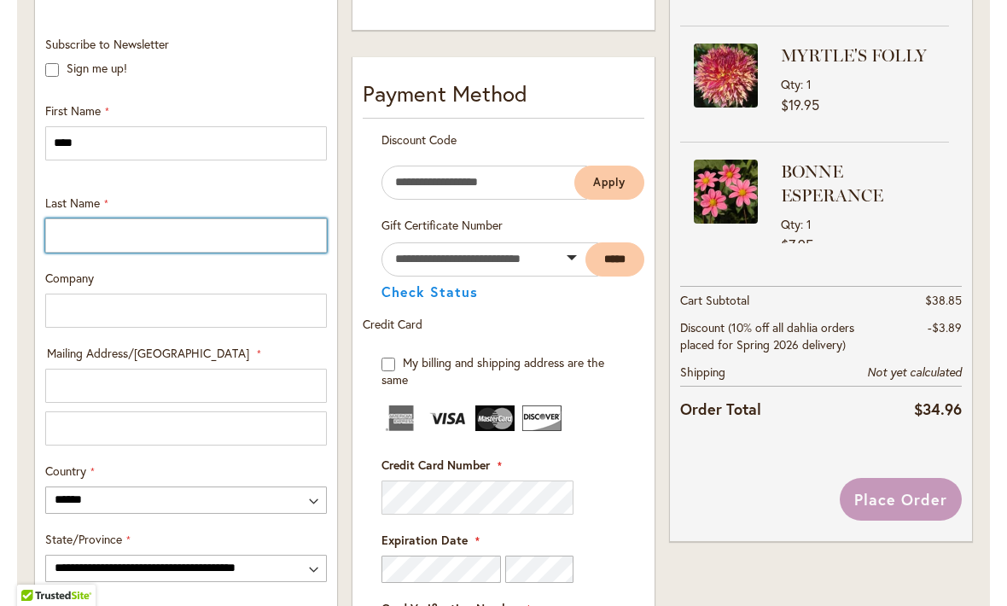
click at [78, 239] on input "Last Name" at bounding box center [186, 235] width 282 height 34
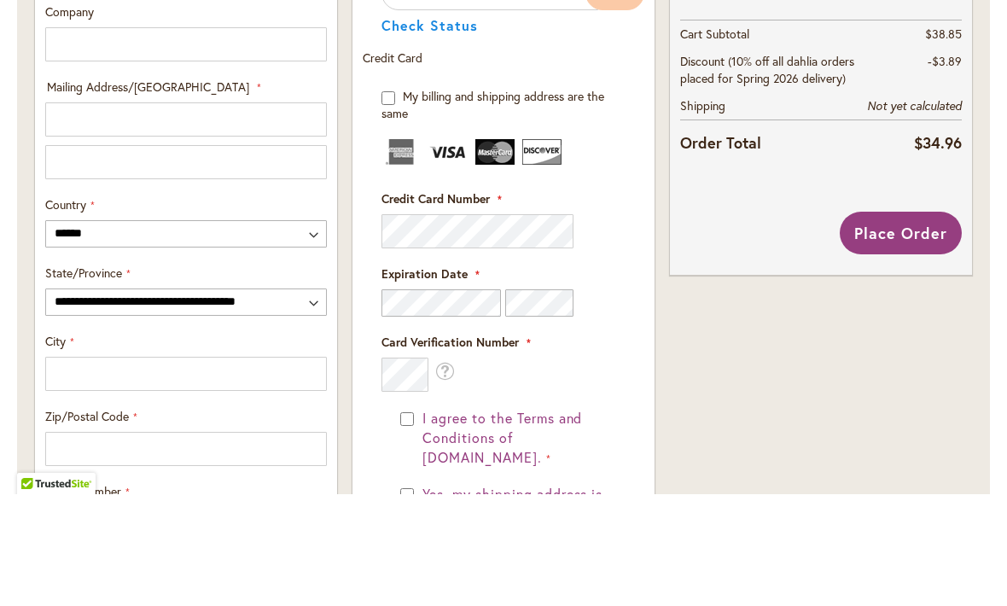
scroll to position [727, 0]
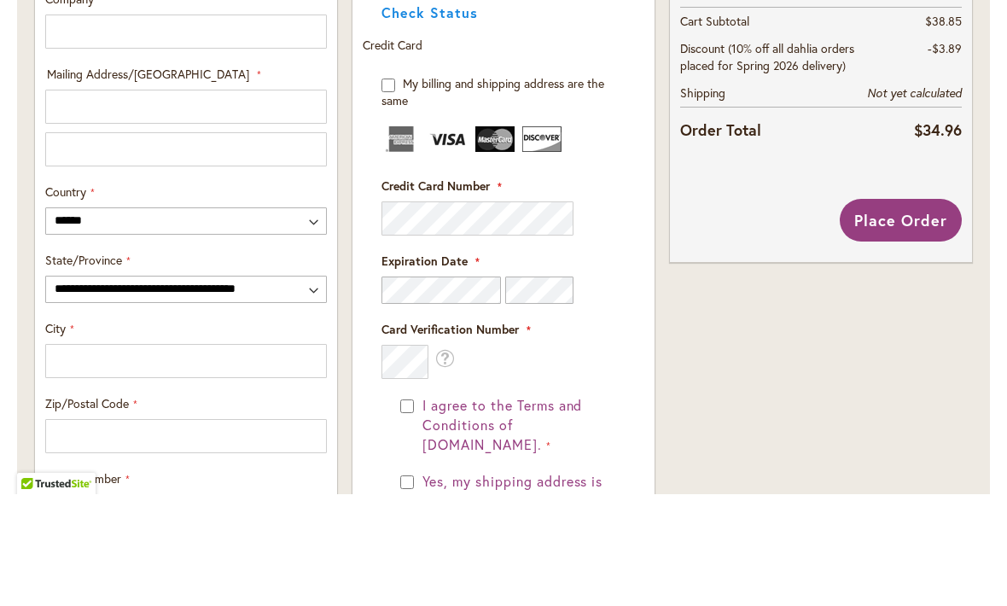
type input "******"
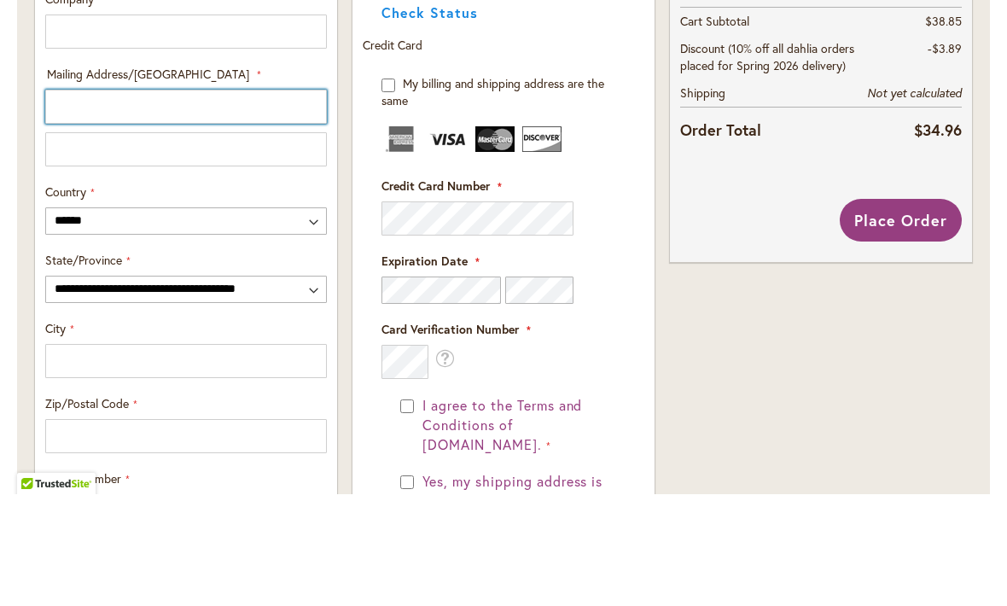
click at [67, 201] on input "Mailing Address/PO BOX: Line 1" at bounding box center [186, 218] width 282 height 34
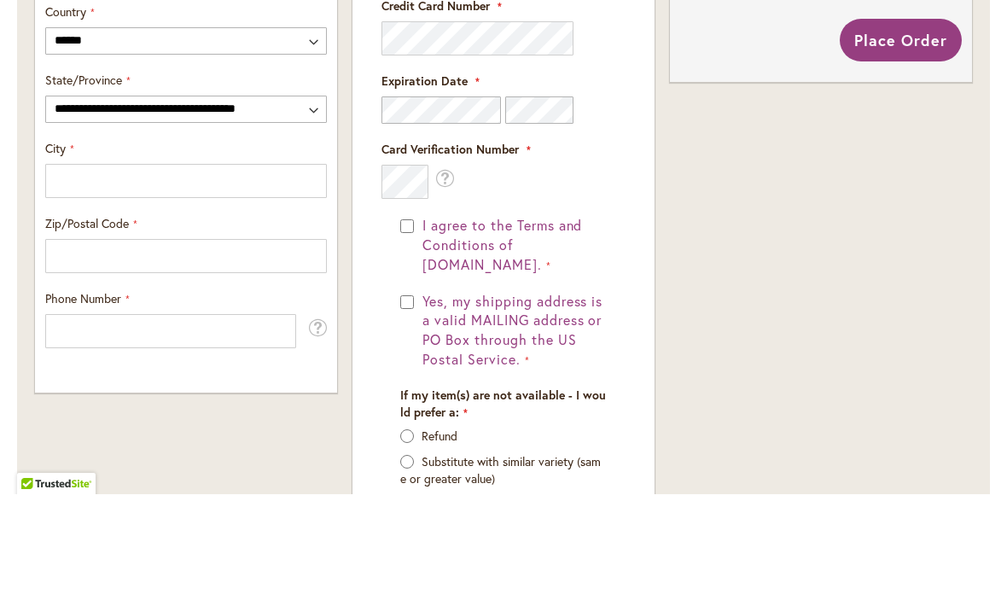
scroll to position [910, 0]
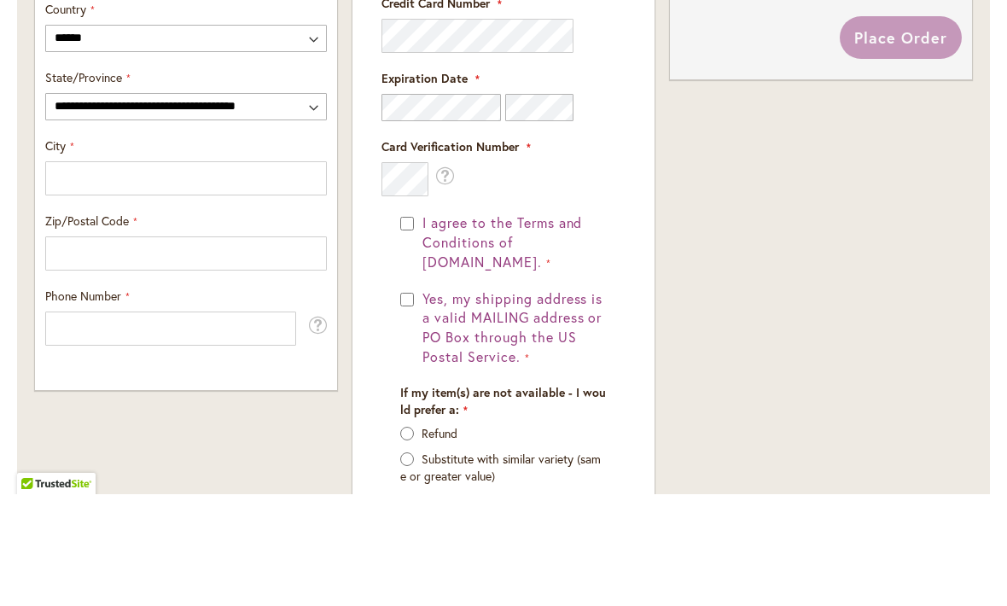
type input "**********"
click at [113, 205] on select "**********" at bounding box center [186, 218] width 282 height 27
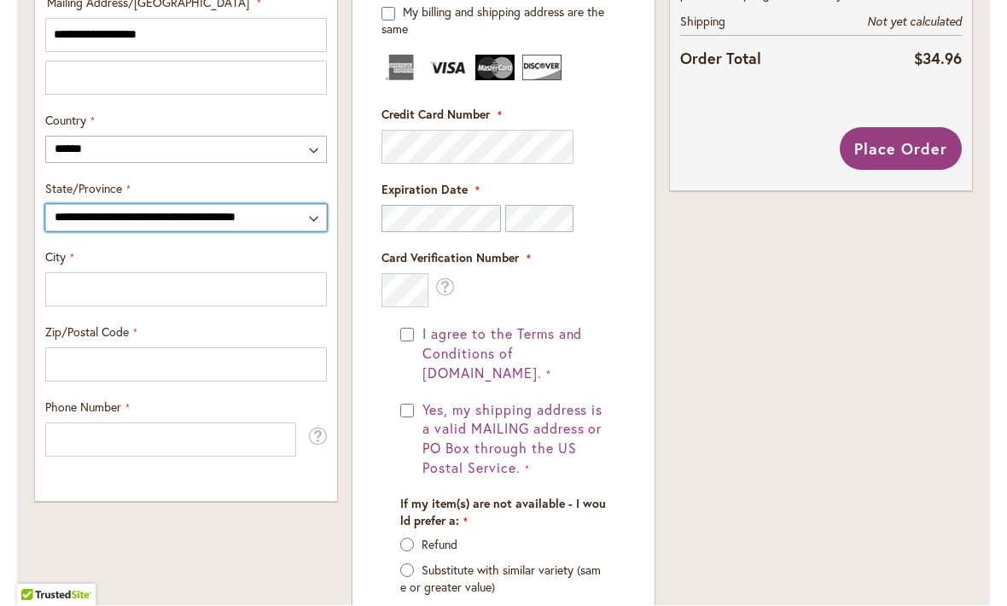
select select "**"
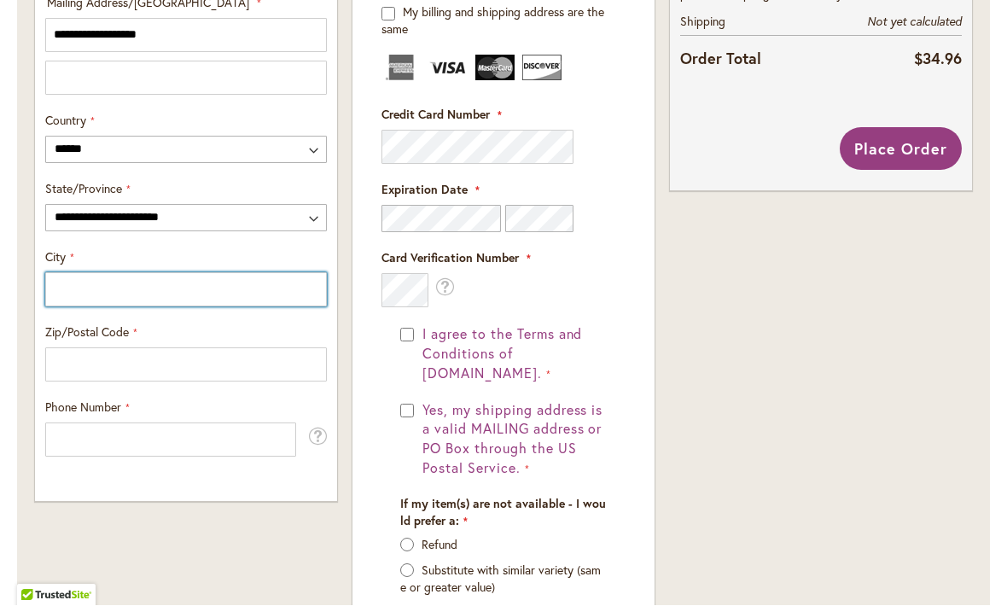
click at [59, 286] on input "City" at bounding box center [186, 290] width 282 height 34
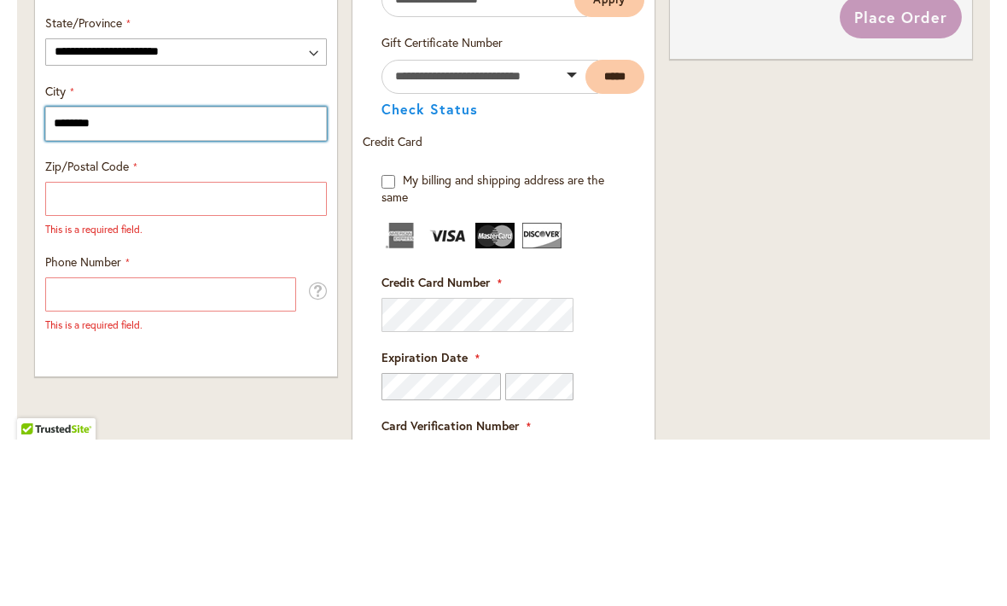
type input "********"
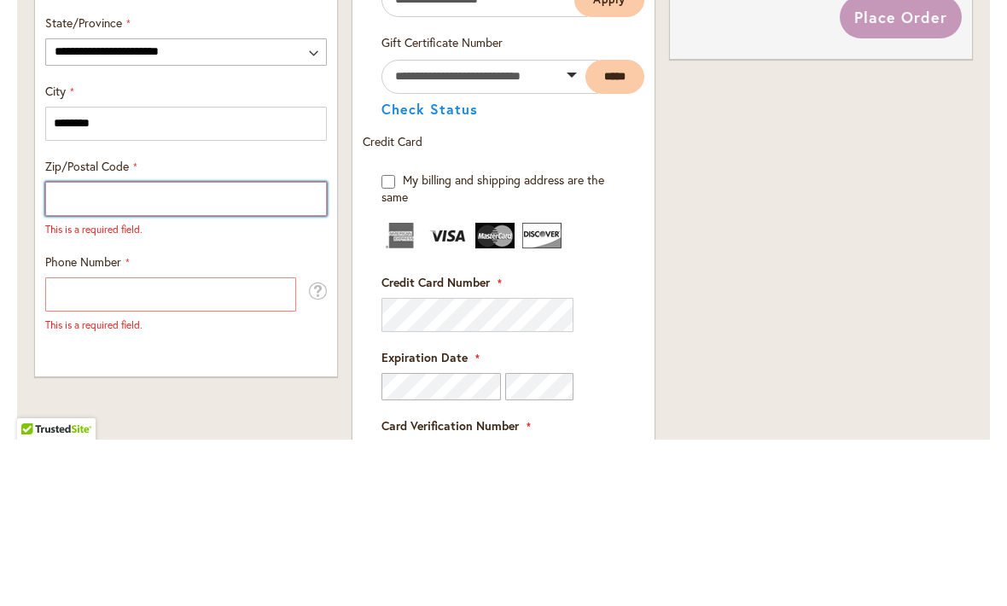
click at [108, 348] on input "Zip/Postal Code" at bounding box center [186, 365] width 282 height 34
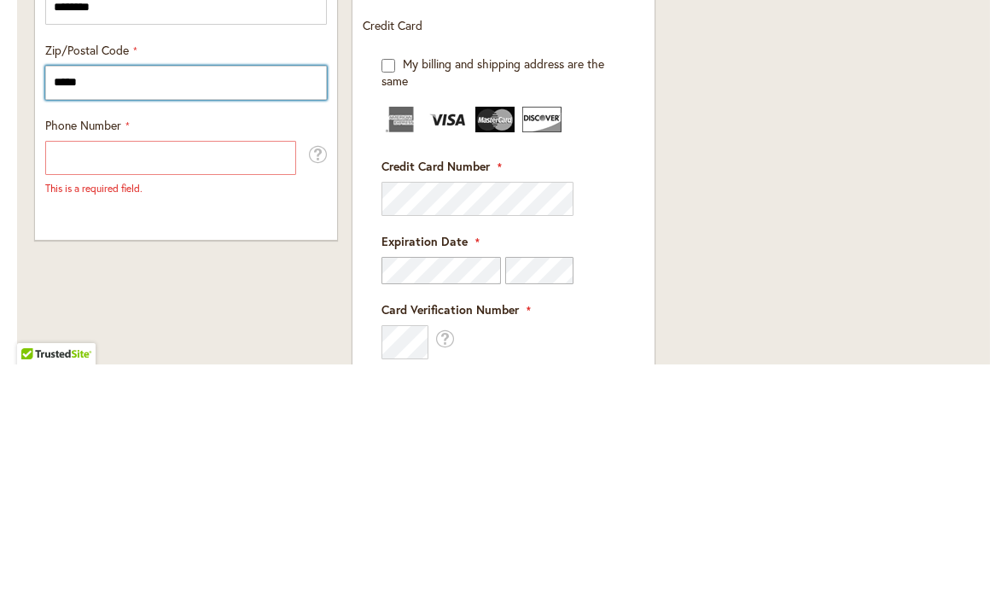
scroll to position [966, 0]
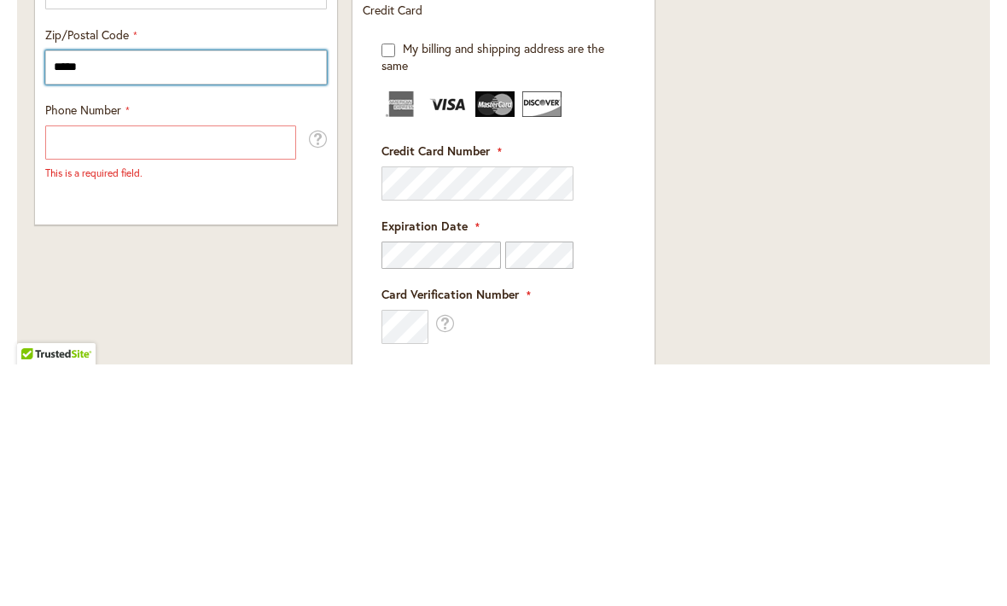
type input "*****"
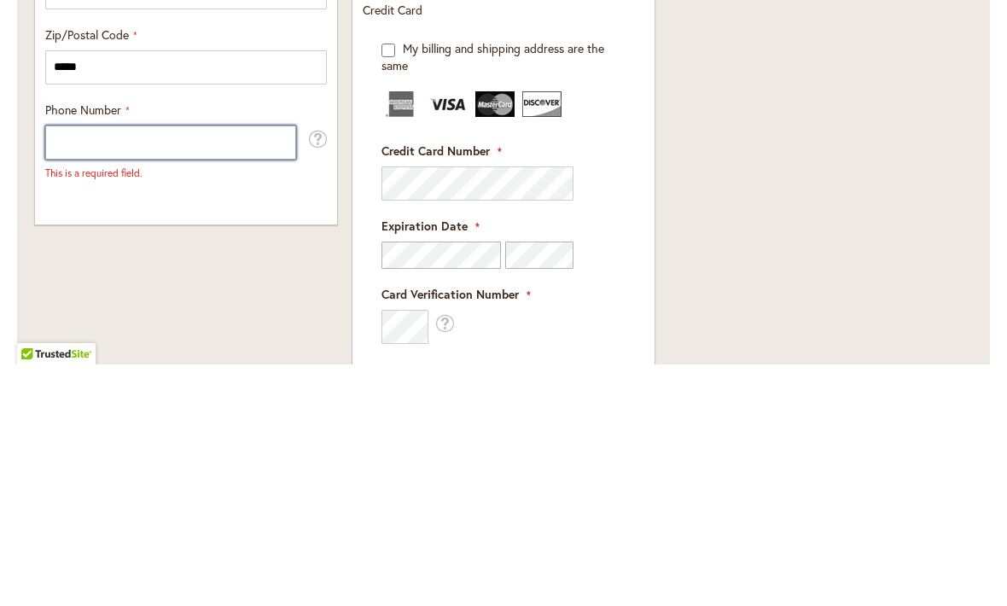
click at [63, 367] on input "Phone Number" at bounding box center [170, 384] width 251 height 34
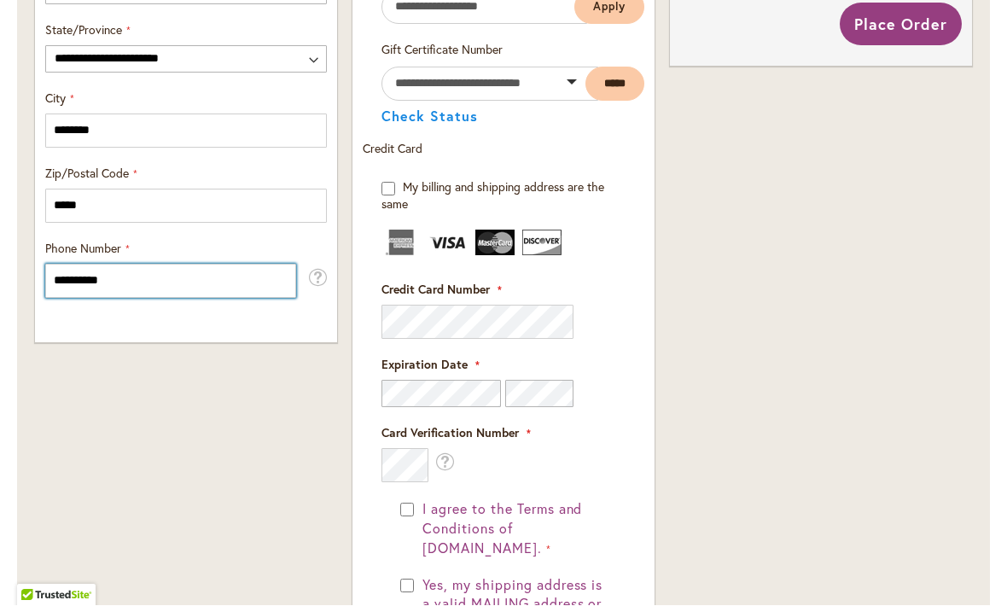
scroll to position [1065, 0]
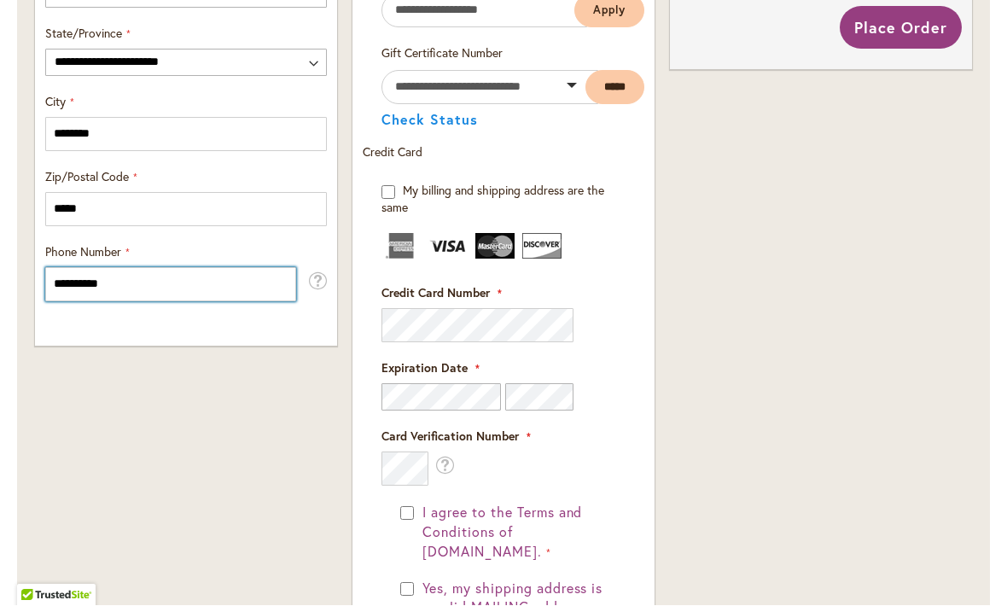
type input "**********"
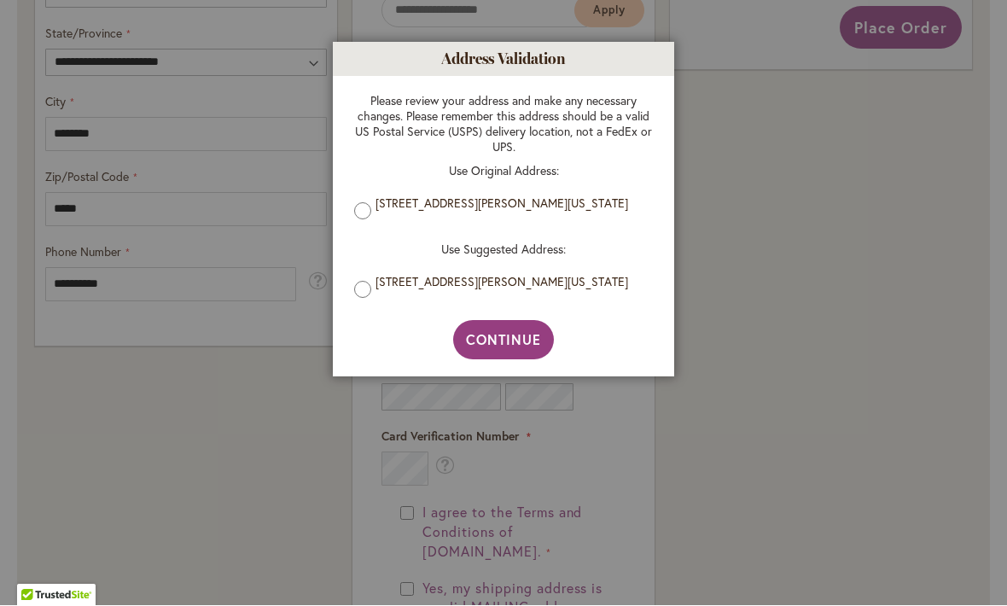
click at [505, 334] on span "Continue" at bounding box center [504, 340] width 76 height 18
type input "**********"
type input "********"
type input "**********"
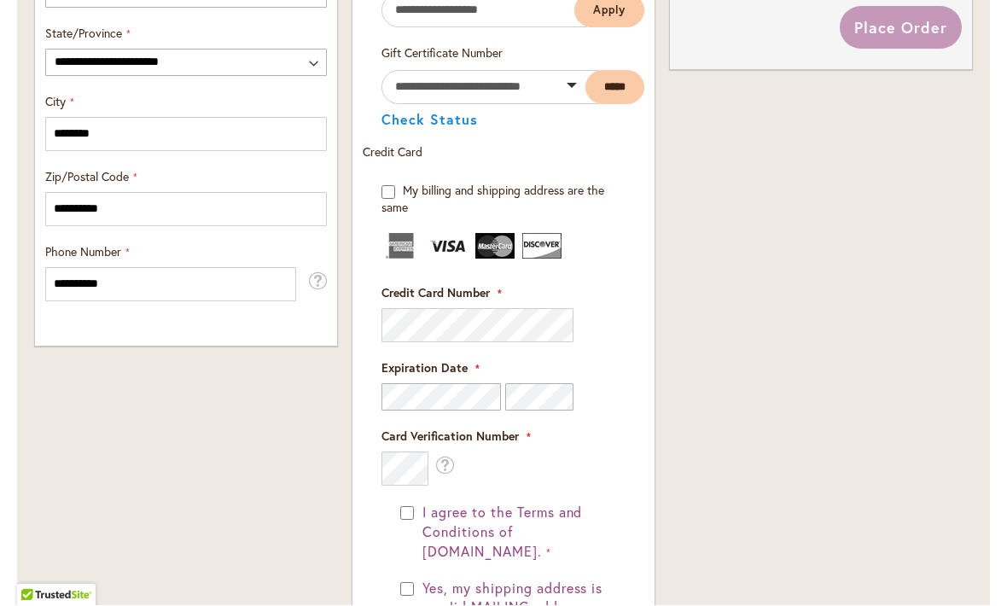
click at [441, 319] on fieldset "Payment Information Payment Method Discount Code Enter discount code Apply Gift…" at bounding box center [504, 374] width 282 height 937
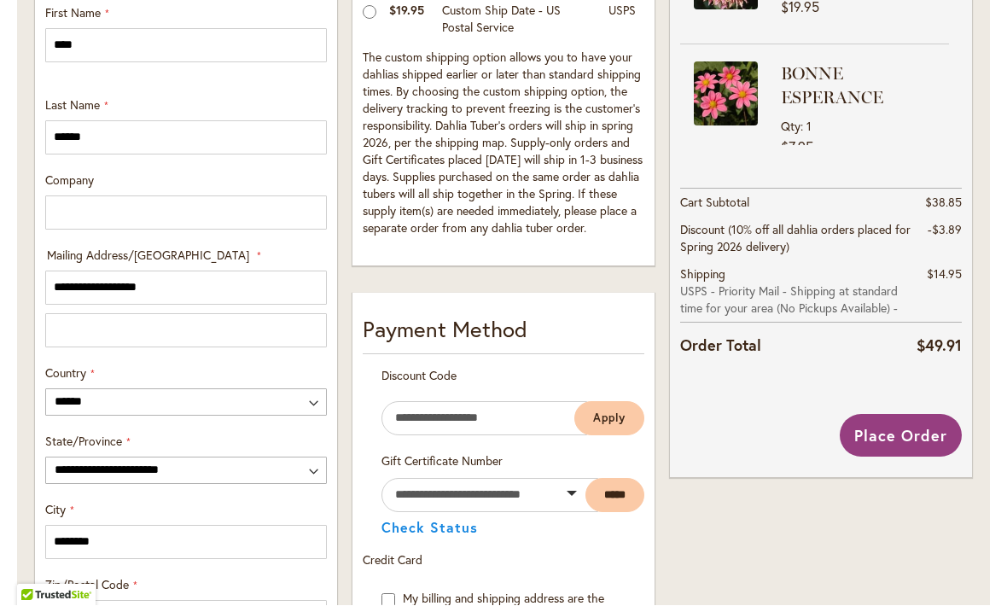
scroll to position [658, 0]
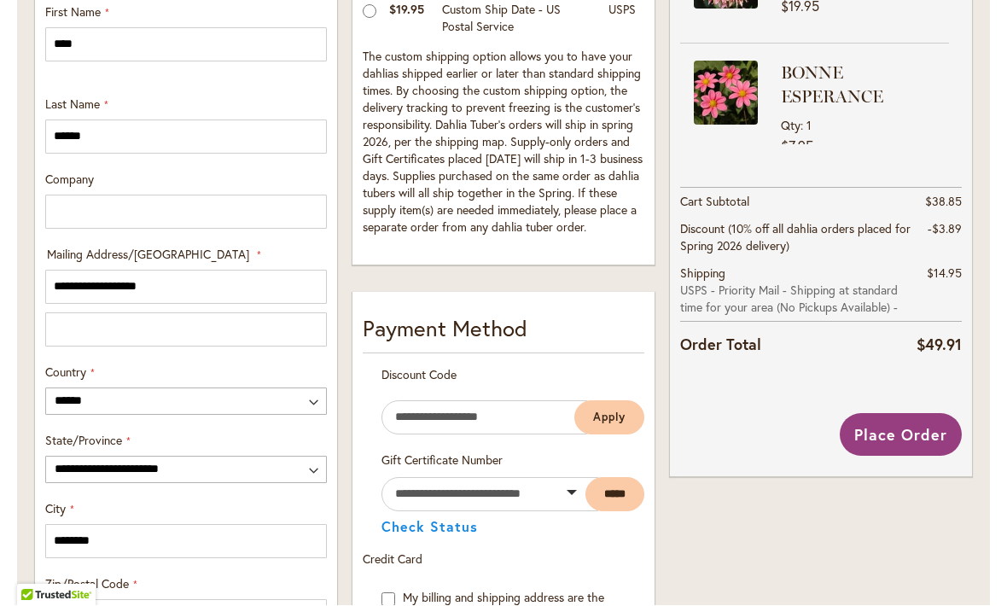
click at [915, 433] on span "Place Order" at bounding box center [900, 435] width 93 height 20
